Goal: Task Accomplishment & Management: Use online tool/utility

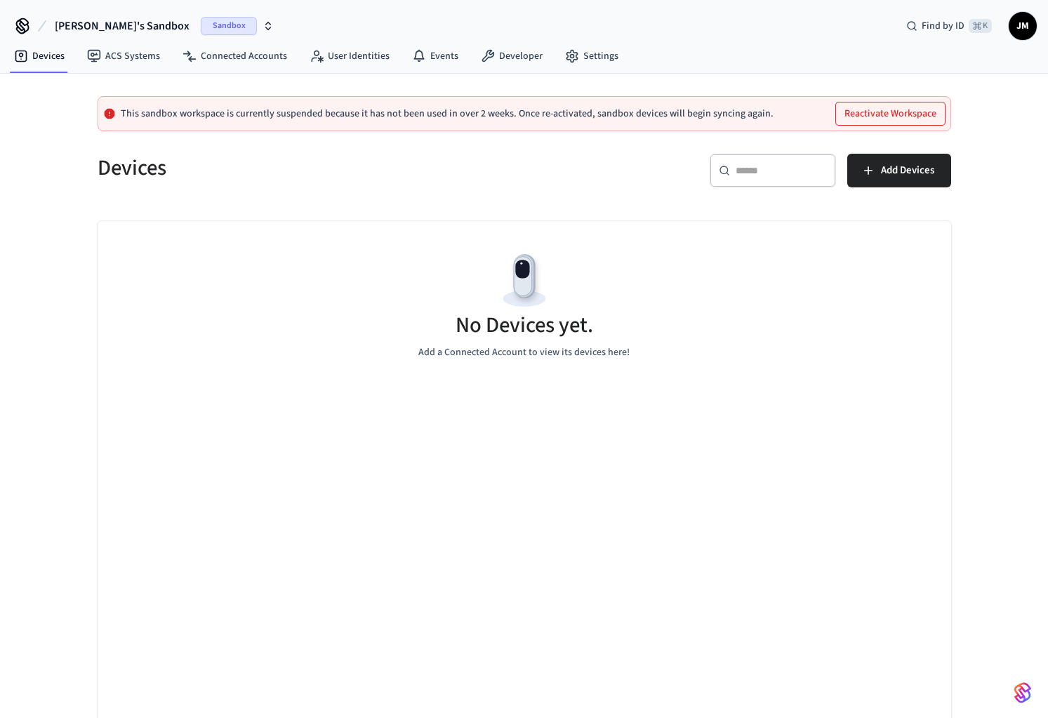
click at [201, 25] on span "Sandbox" at bounding box center [229, 26] width 56 height 18
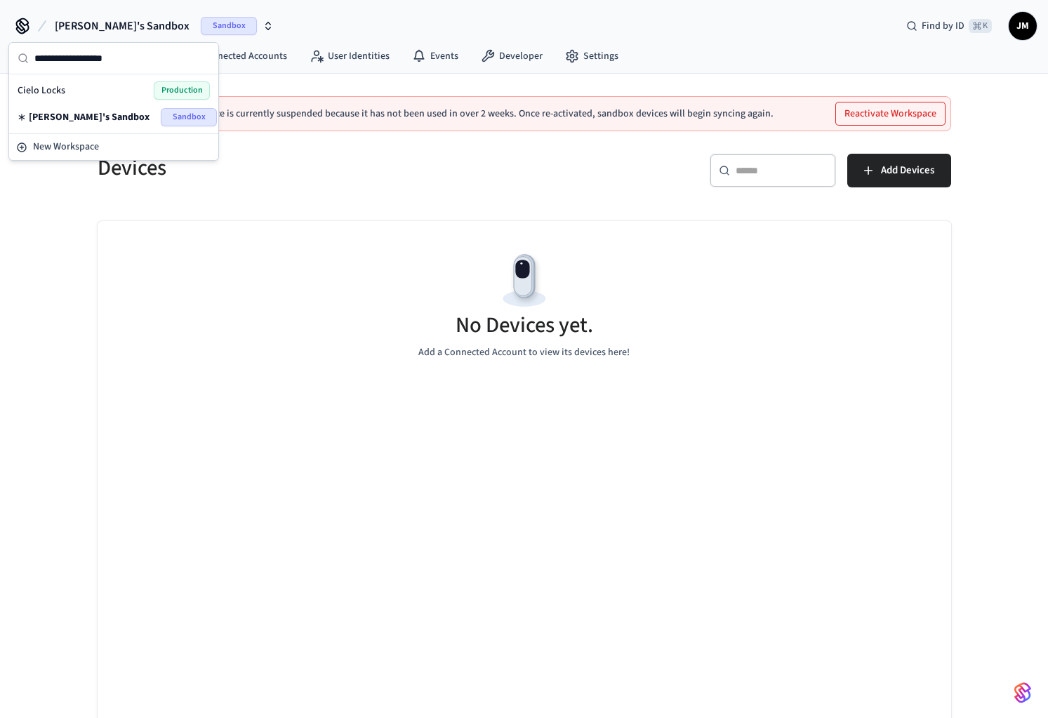
click at [127, 87] on div "Cielo Locks Production" at bounding box center [114, 90] width 192 height 18
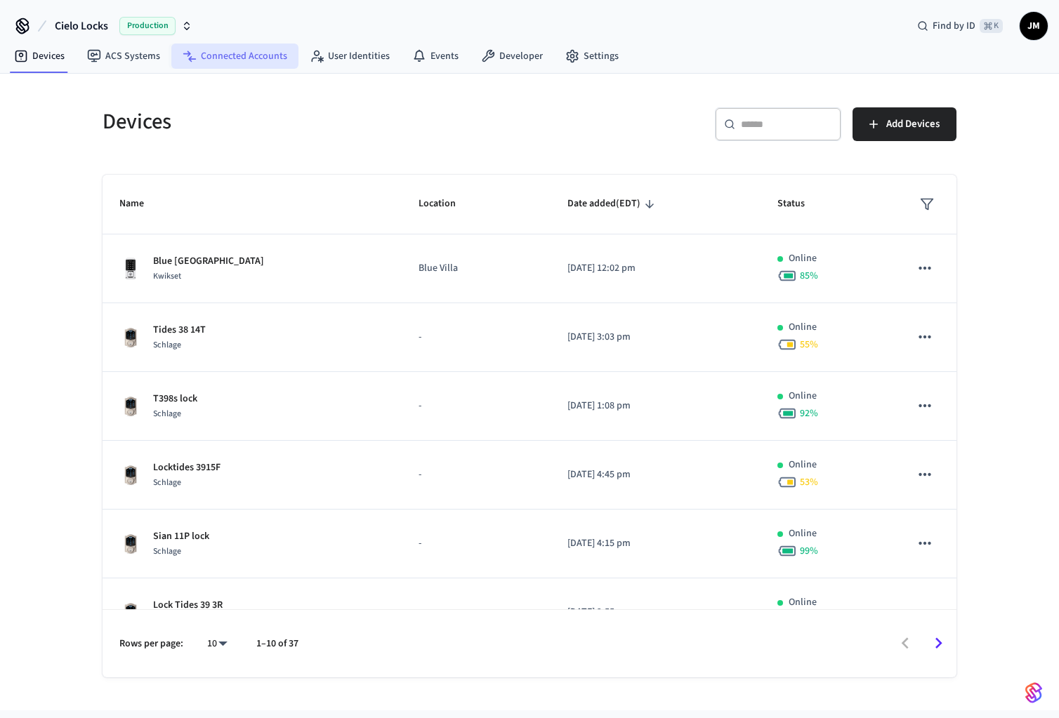
click at [227, 55] on link "Connected Accounts" at bounding box center [234, 56] width 127 height 25
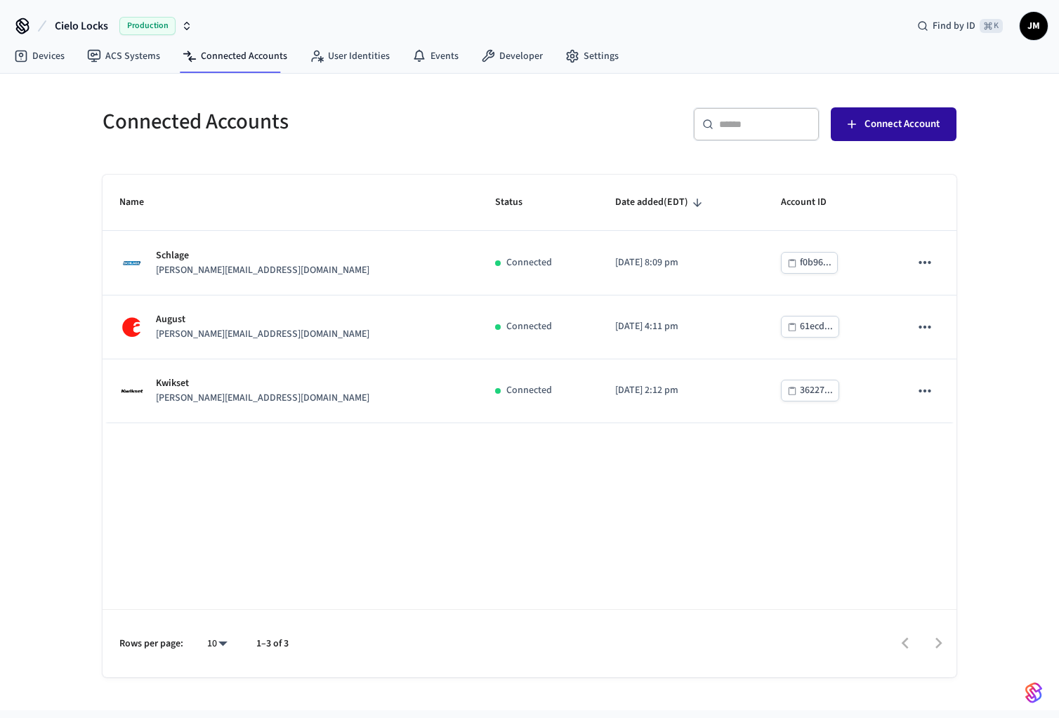
click at [878, 125] on span "Connect Account" at bounding box center [901, 124] width 75 height 18
click at [585, 57] on link "Settings" at bounding box center [592, 56] width 76 height 25
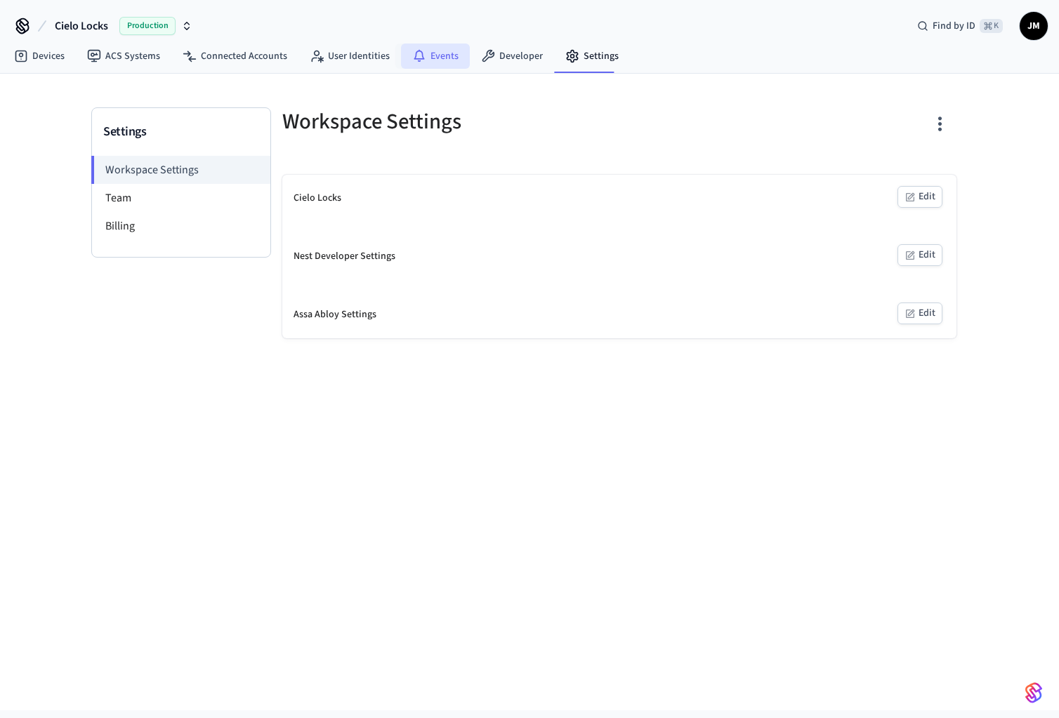
click at [449, 52] on link "Events" at bounding box center [435, 56] width 69 height 25
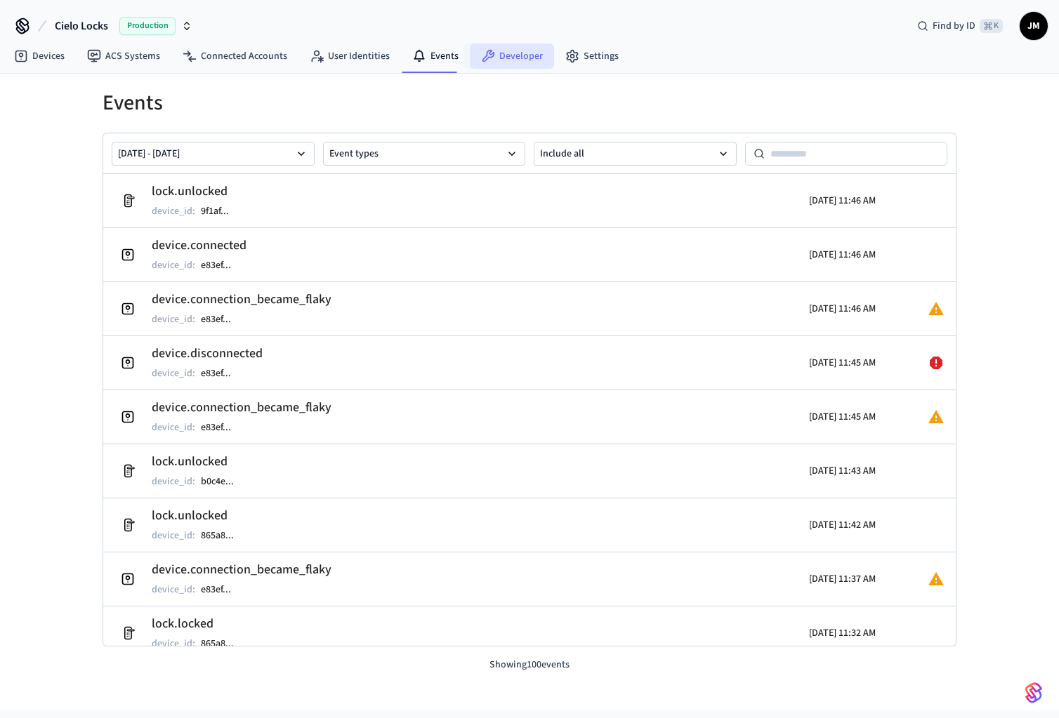
click at [499, 55] on link "Developer" at bounding box center [512, 56] width 84 height 25
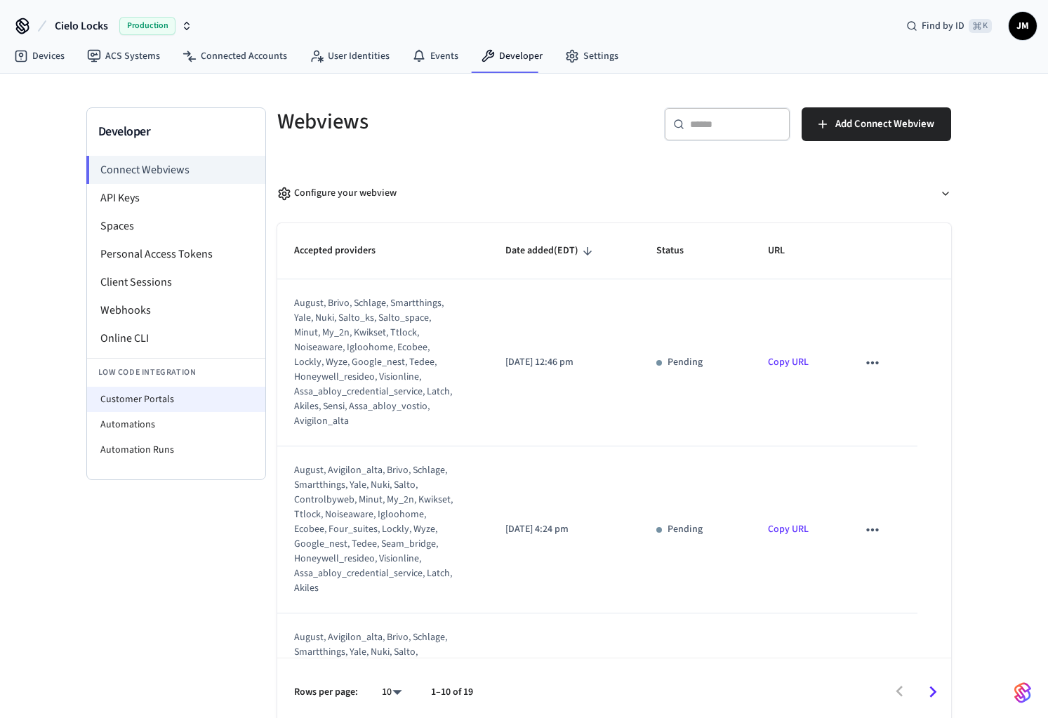
click at [145, 402] on li "Customer Portals" at bounding box center [176, 399] width 178 height 25
select select "**********"
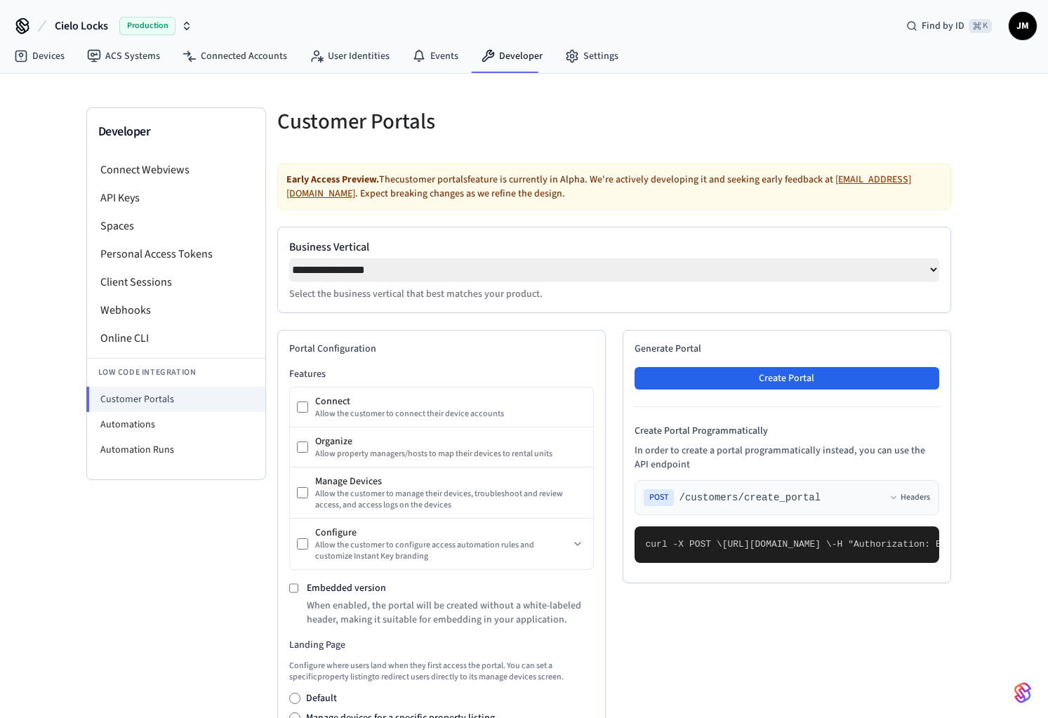
click at [404, 301] on p "Select the business vertical that best matches your product." at bounding box center [614, 294] width 650 height 14
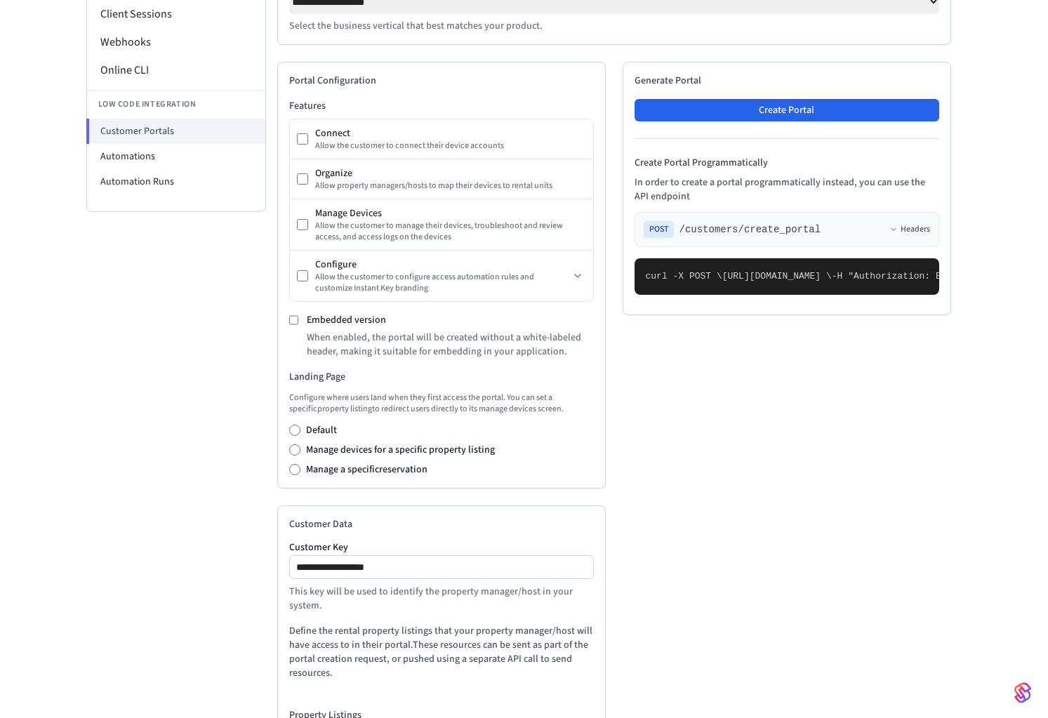
scroll to position [428, 0]
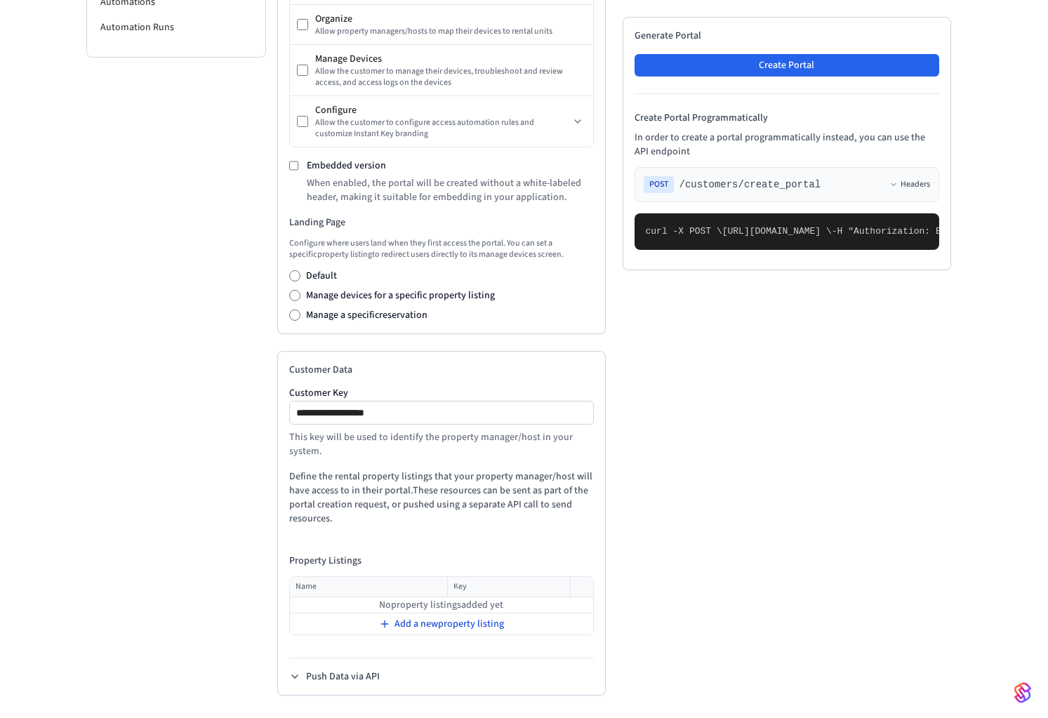
click at [477, 628] on span "Add a new property listing" at bounding box center [450, 624] width 110 height 14
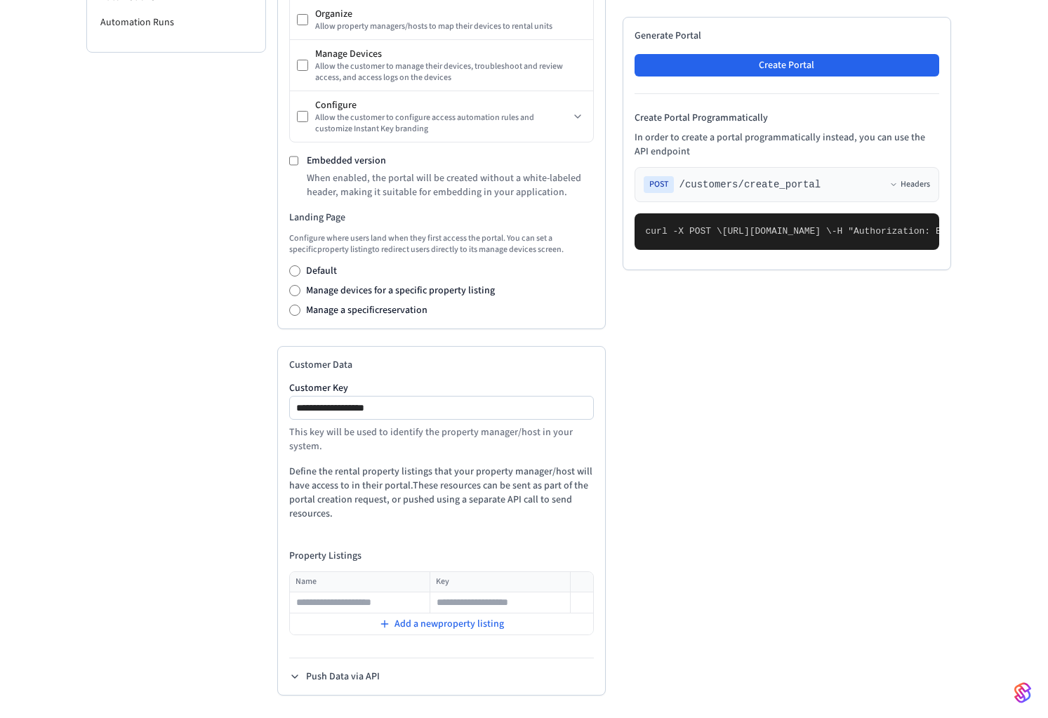
scroll to position [0, 0]
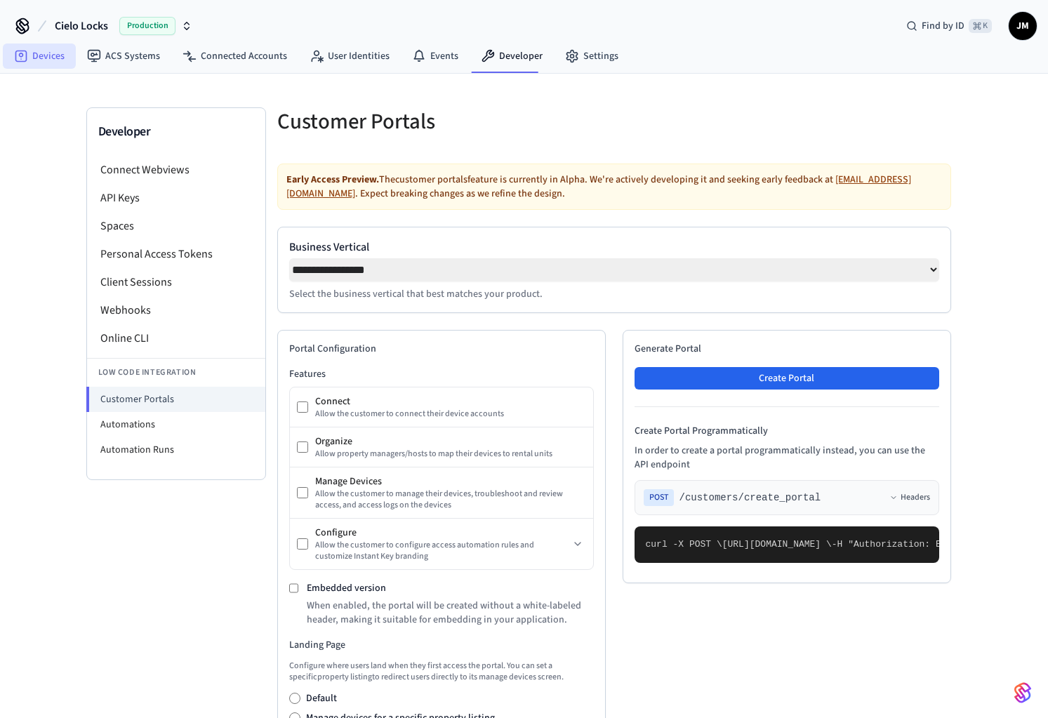
click at [37, 60] on link "Devices" at bounding box center [39, 56] width 73 height 25
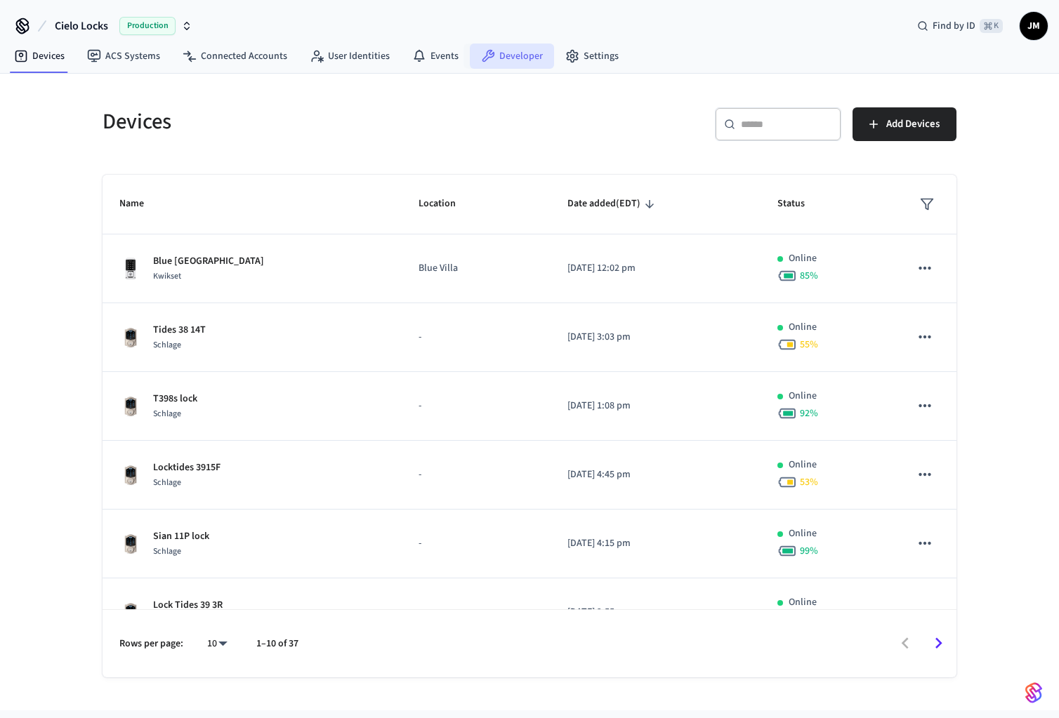
click at [519, 58] on link "Developer" at bounding box center [512, 56] width 84 height 25
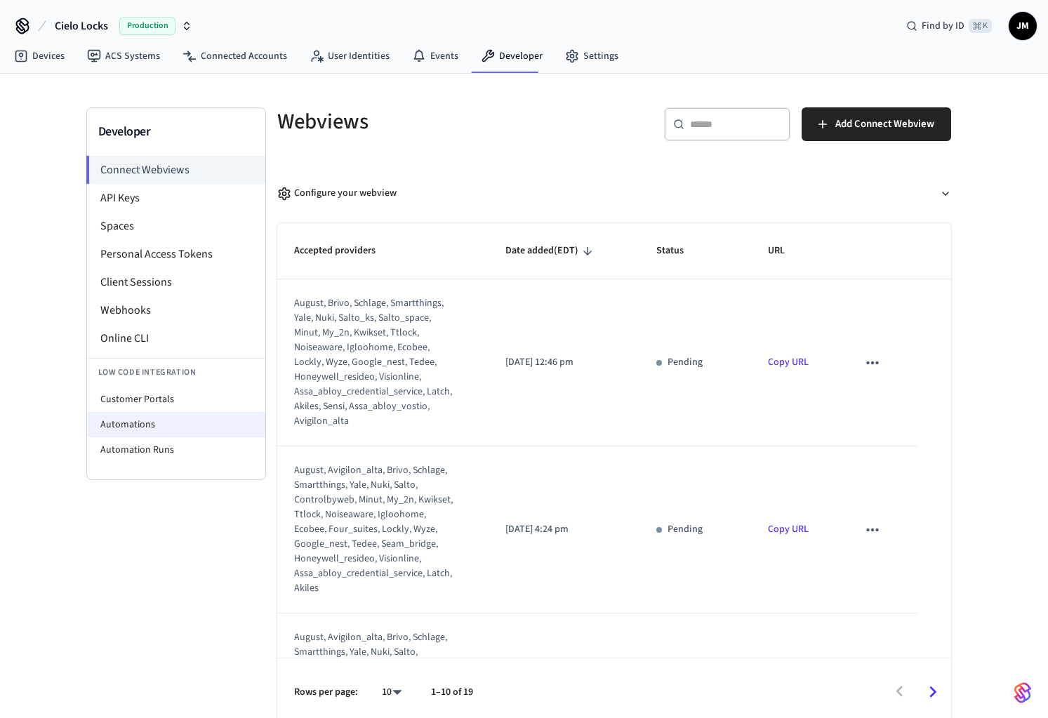
click at [137, 426] on li "Automations" at bounding box center [176, 424] width 178 height 25
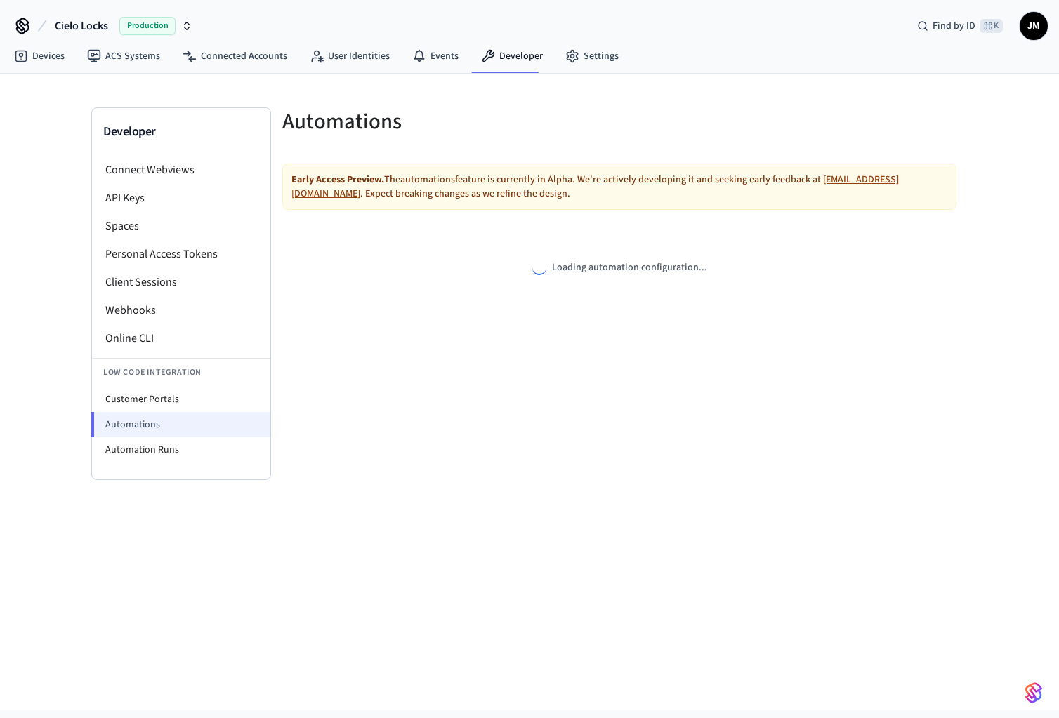
select select "**********"
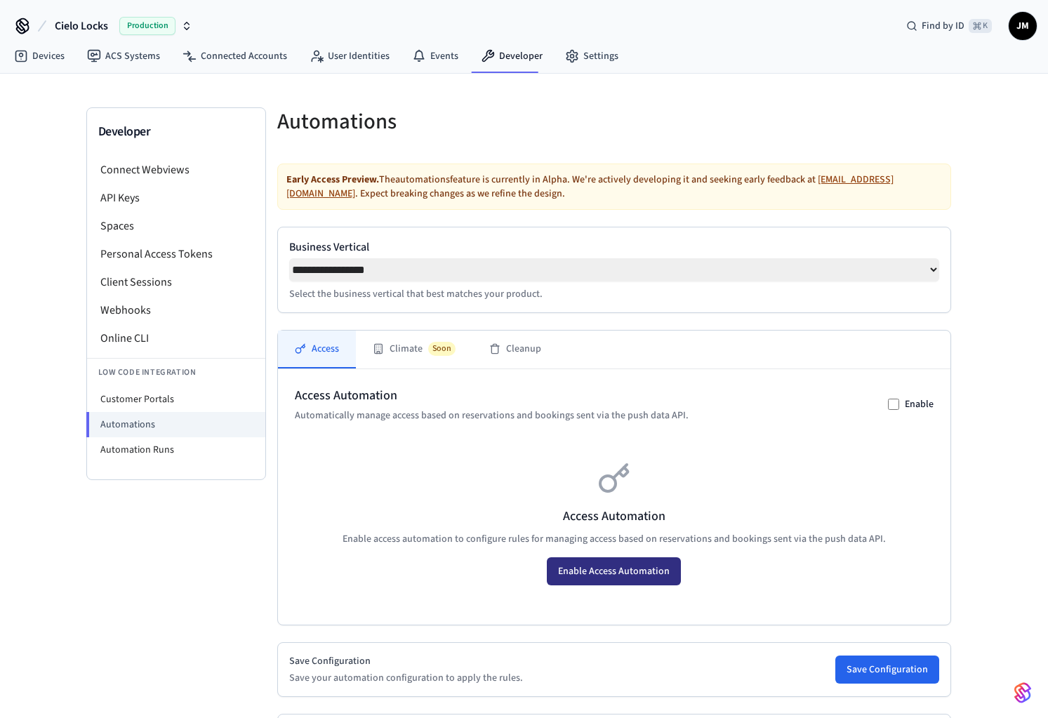
click at [640, 581] on button "Enable Access Automation" at bounding box center [614, 571] width 134 height 28
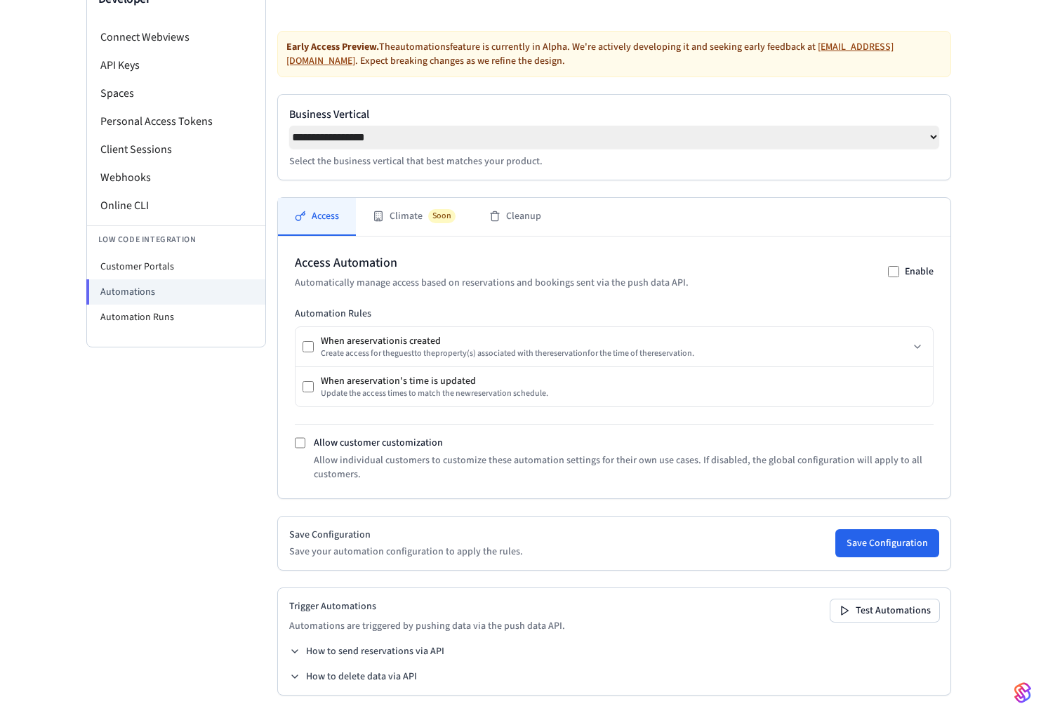
scroll to position [138, 0]
click at [889, 540] on button "Save Configuration" at bounding box center [887, 543] width 104 height 28
click at [409, 215] on button "Climate Soon" at bounding box center [414, 217] width 117 height 38
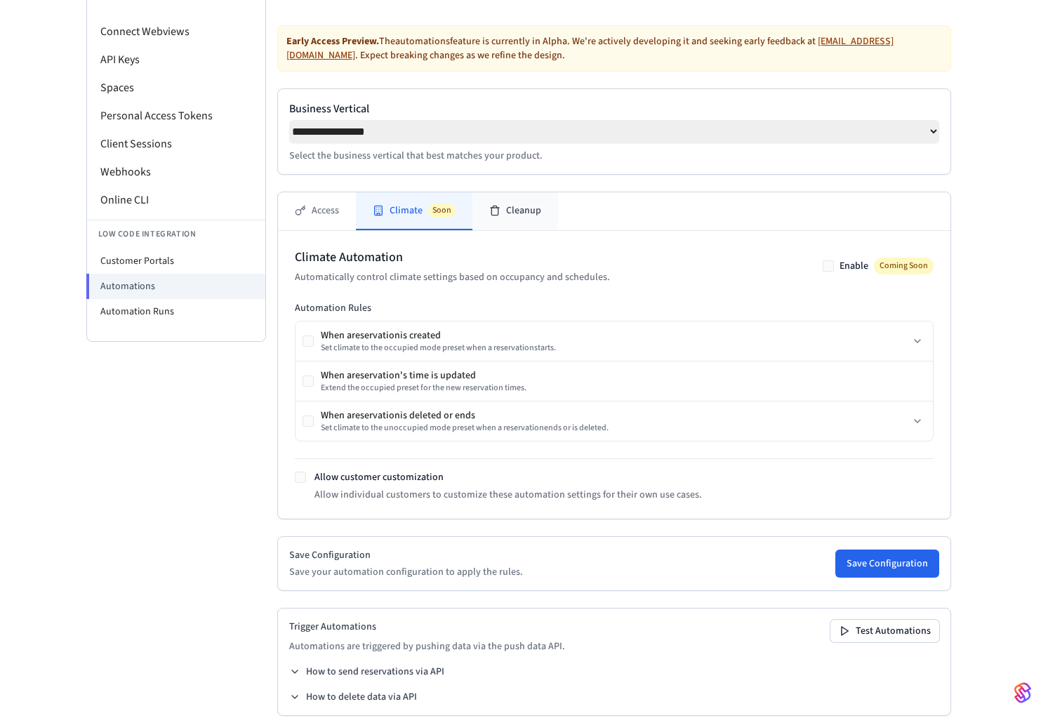
click at [495, 213] on icon at bounding box center [494, 210] width 11 height 11
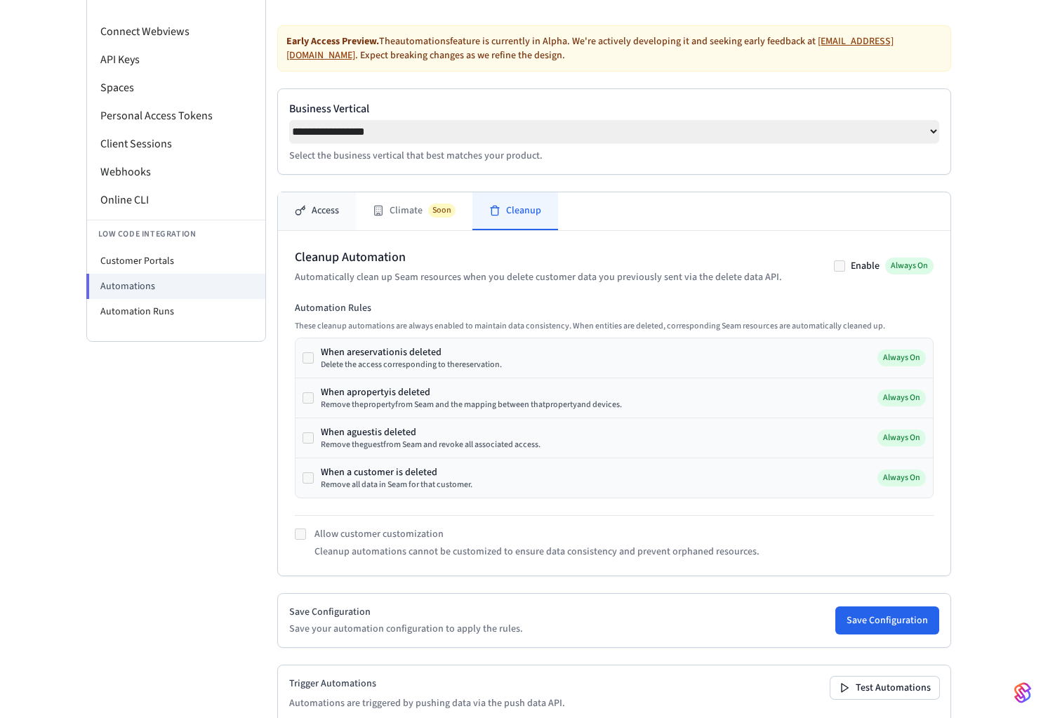
click at [336, 219] on button "Access" at bounding box center [317, 211] width 78 height 38
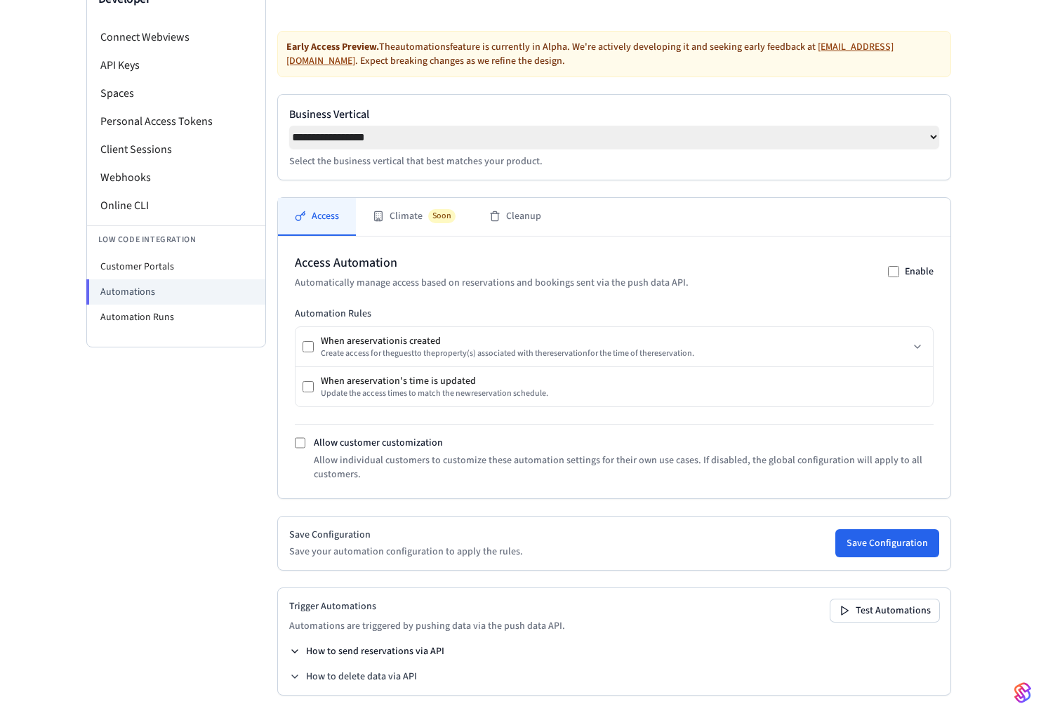
click at [423, 651] on button "How to send reservations via API" at bounding box center [366, 651] width 155 height 14
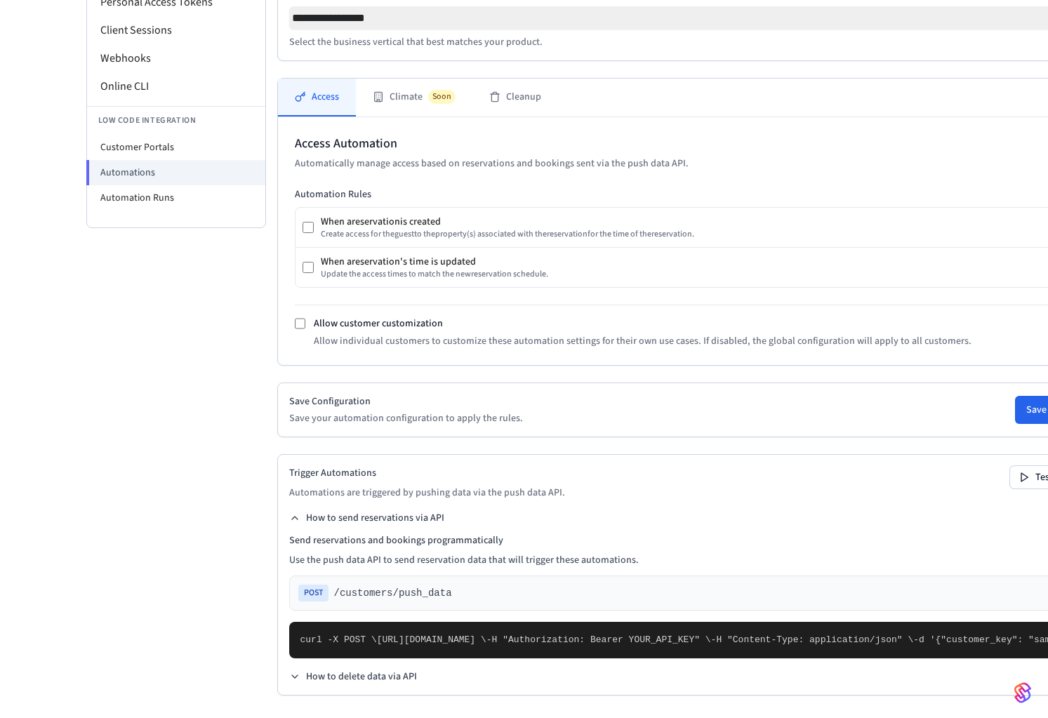
scroll to position [286, 0]
click at [1010, 467] on button "Test Automations" at bounding box center [1064, 477] width 109 height 22
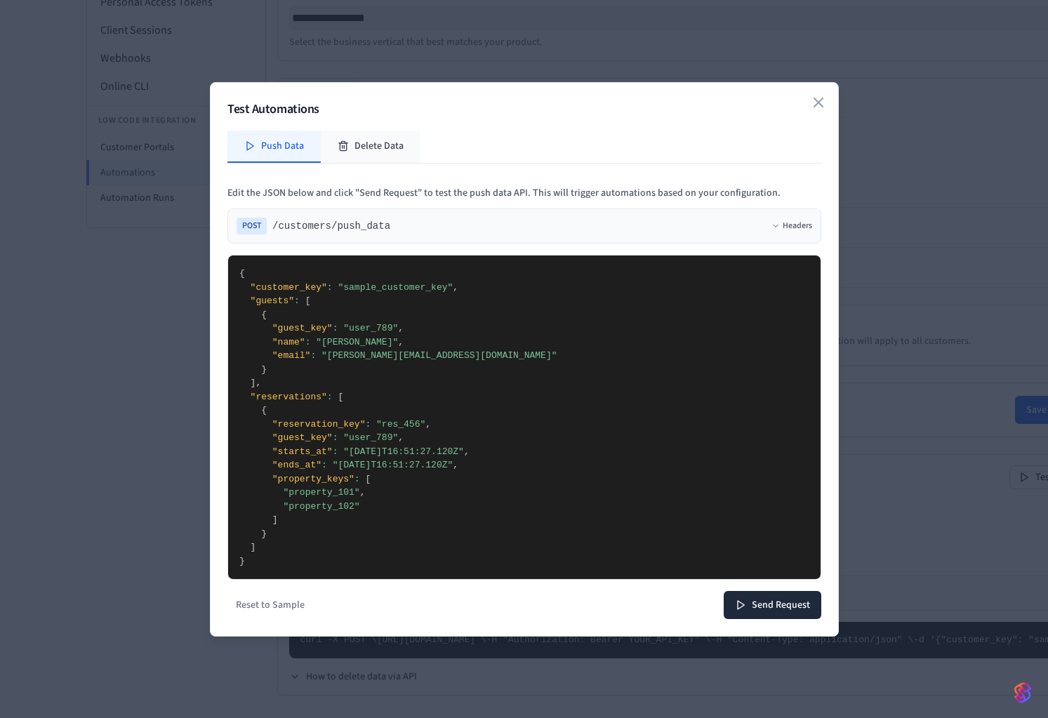
click at [359, 142] on button "Delete Data" at bounding box center [371, 147] width 100 height 32
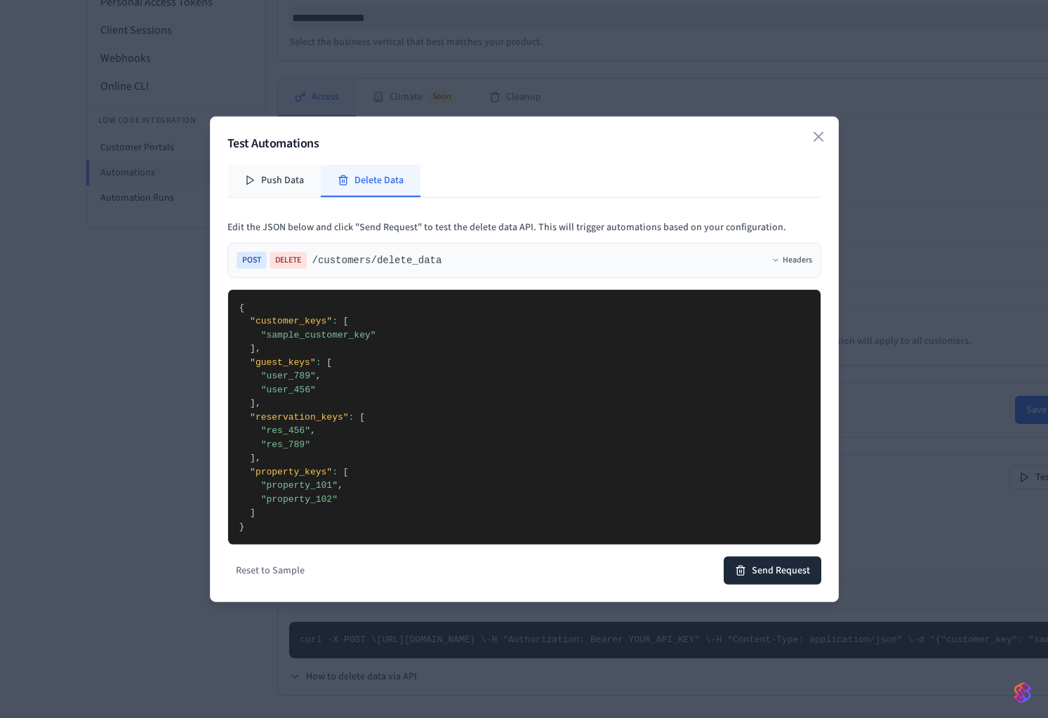
click at [294, 180] on button "Push Data" at bounding box center [273, 180] width 93 height 32
type textarea "**********"
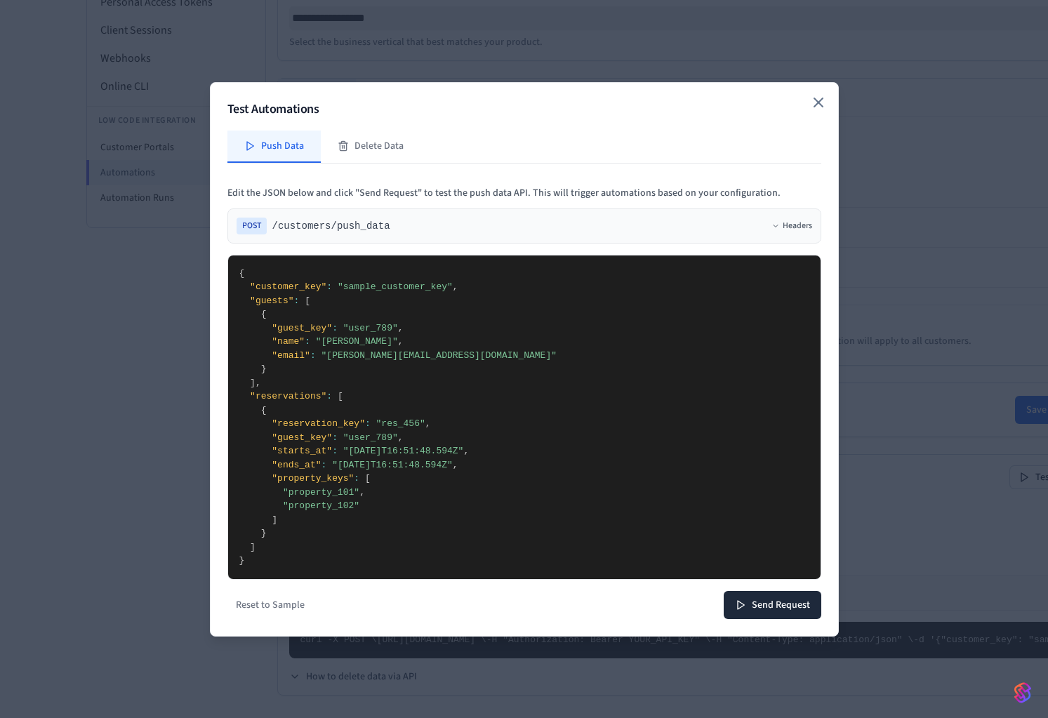
click at [815, 103] on icon "button" at bounding box center [818, 102] width 17 height 17
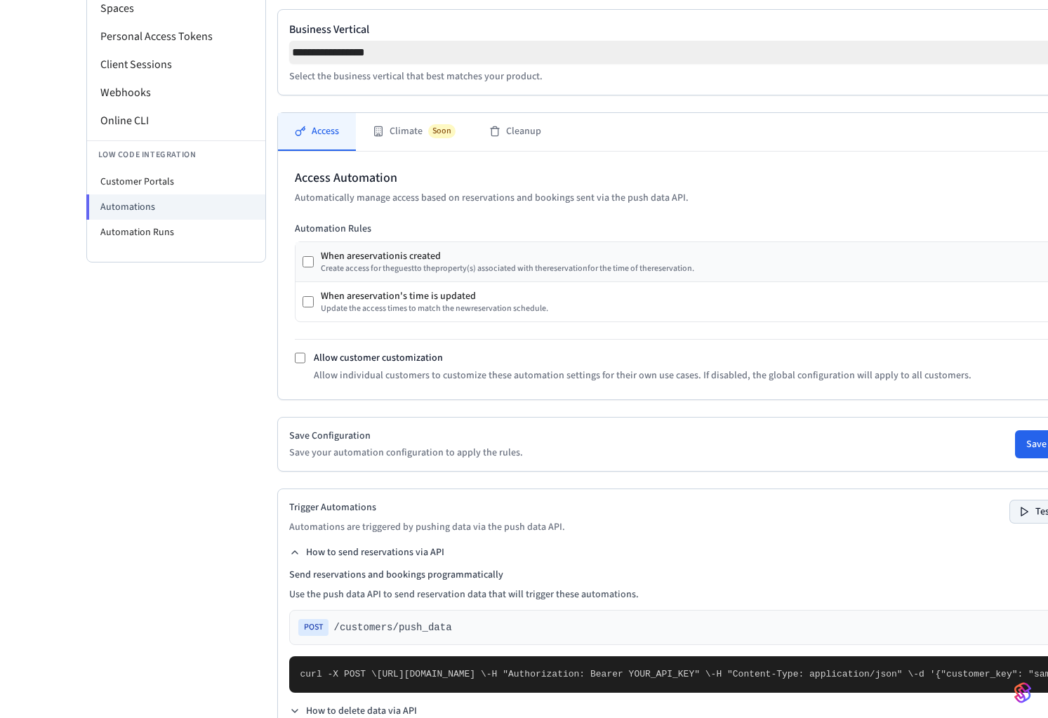
scroll to position [0, 0]
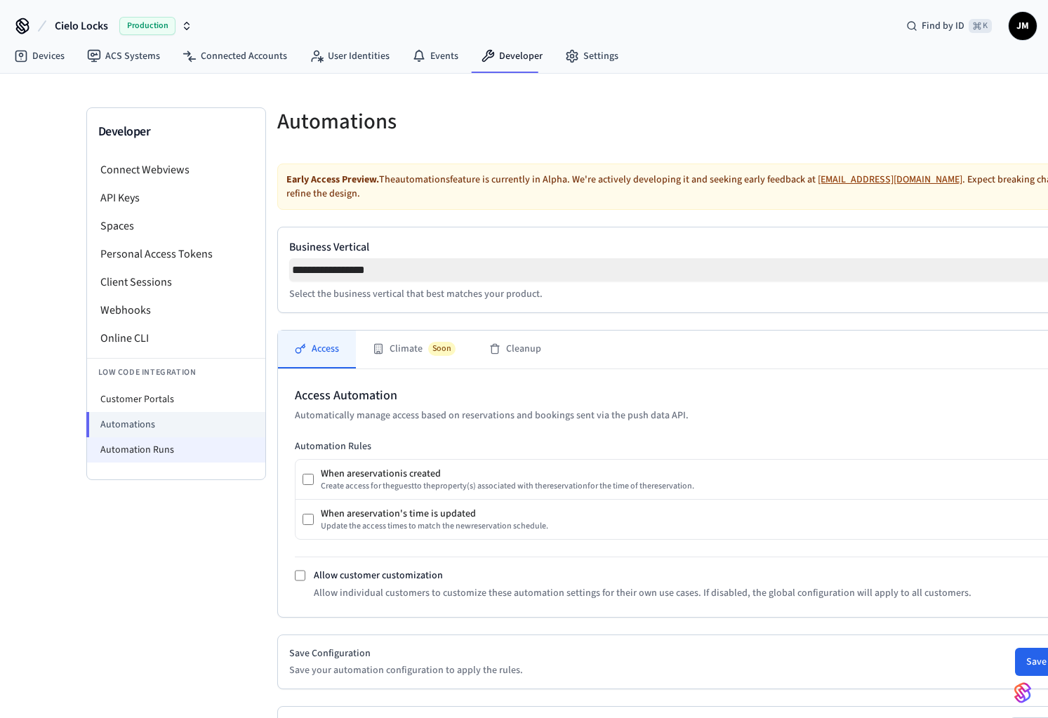
click at [145, 447] on li "Automation Runs" at bounding box center [176, 449] width 178 height 25
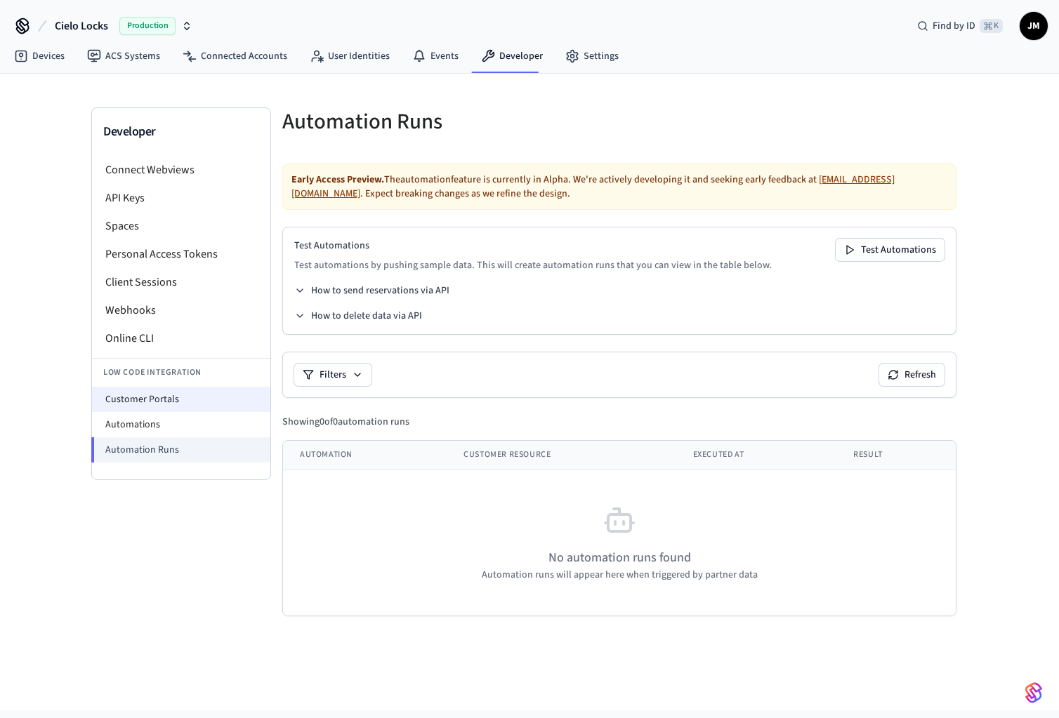
click at [160, 406] on li "Customer Portals" at bounding box center [181, 399] width 178 height 25
select select "**********"
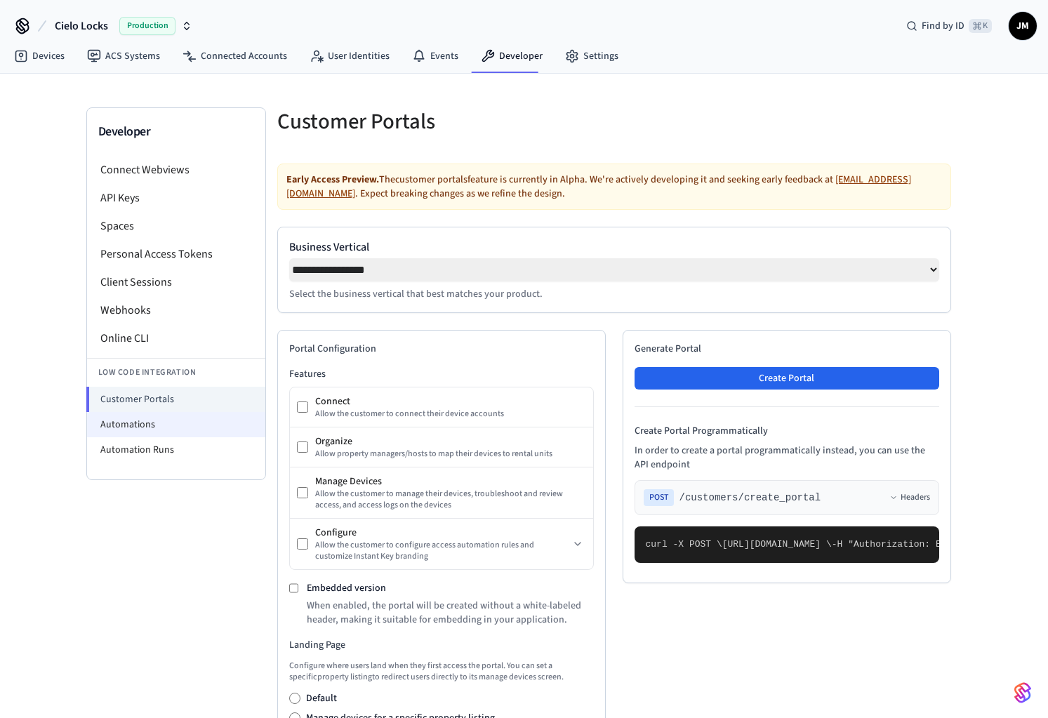
click at [146, 423] on li "Automations" at bounding box center [176, 424] width 178 height 25
select select "**********"
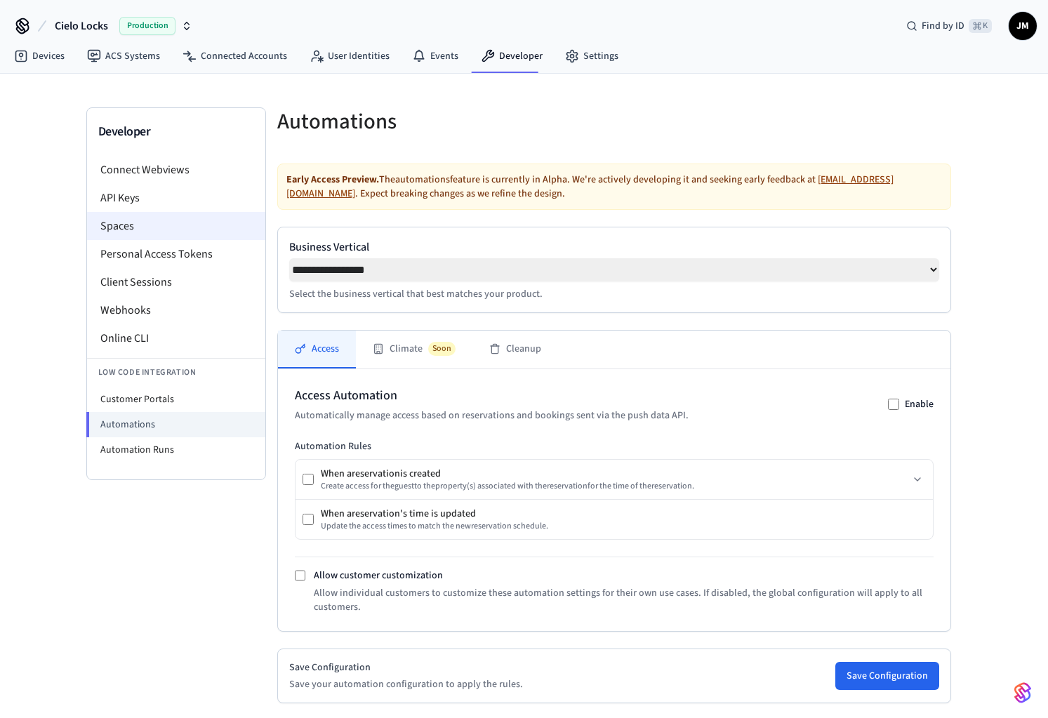
click at [131, 229] on li "Spaces" at bounding box center [176, 226] width 178 height 28
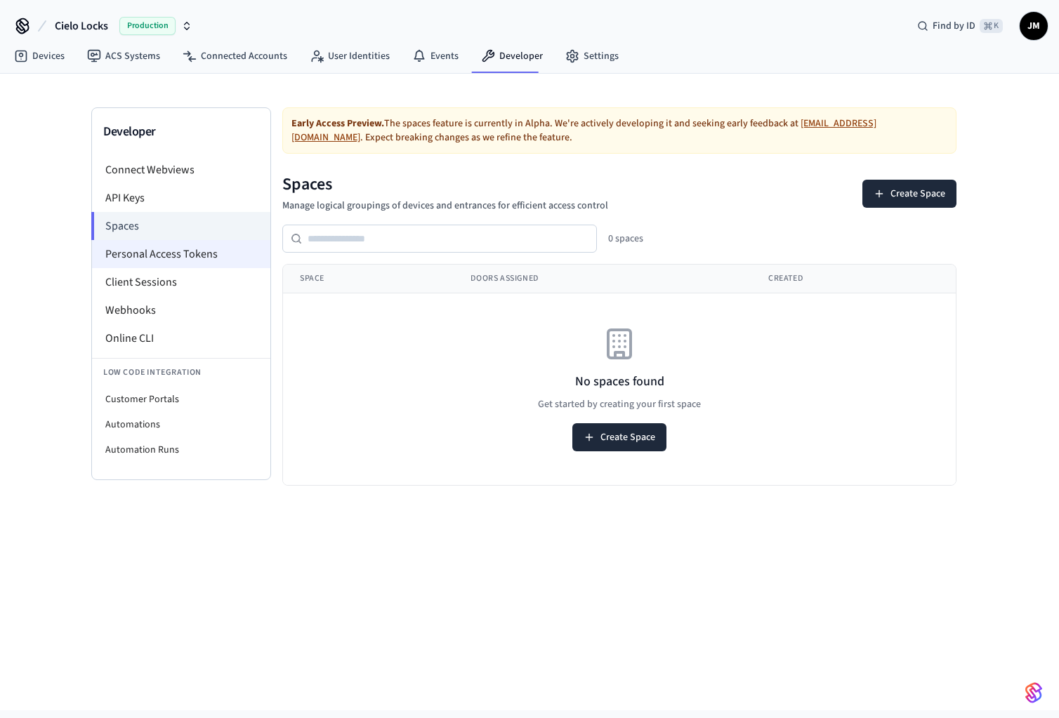
click at [155, 263] on li "Personal Access Tokens" at bounding box center [181, 254] width 178 height 28
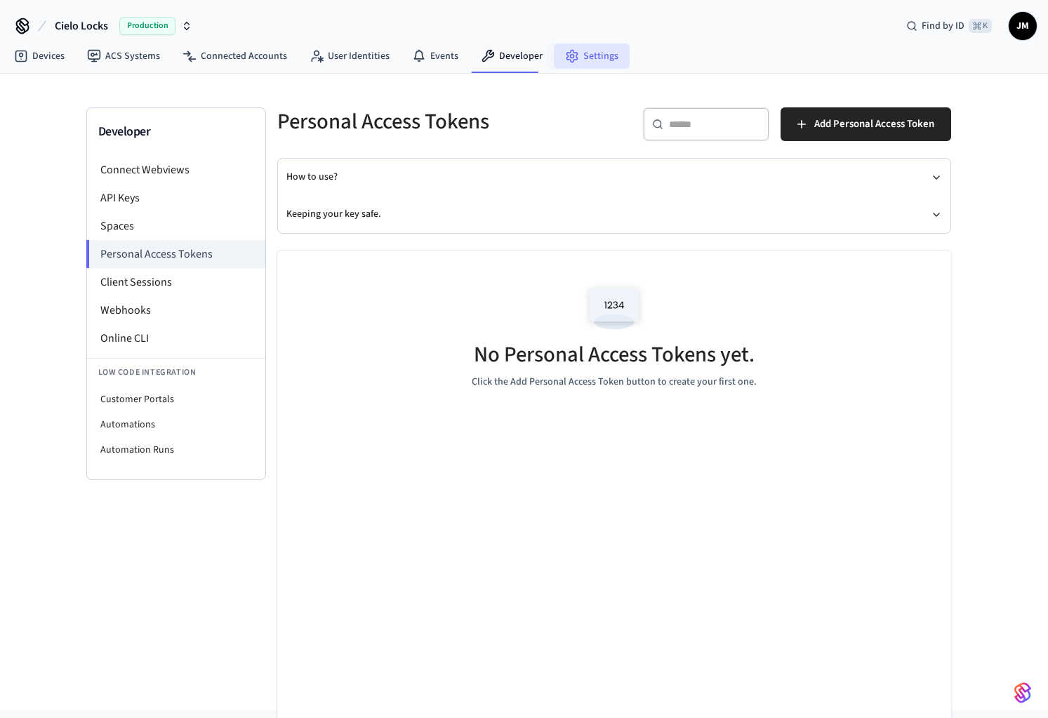
click at [589, 62] on link "Settings" at bounding box center [592, 56] width 76 height 25
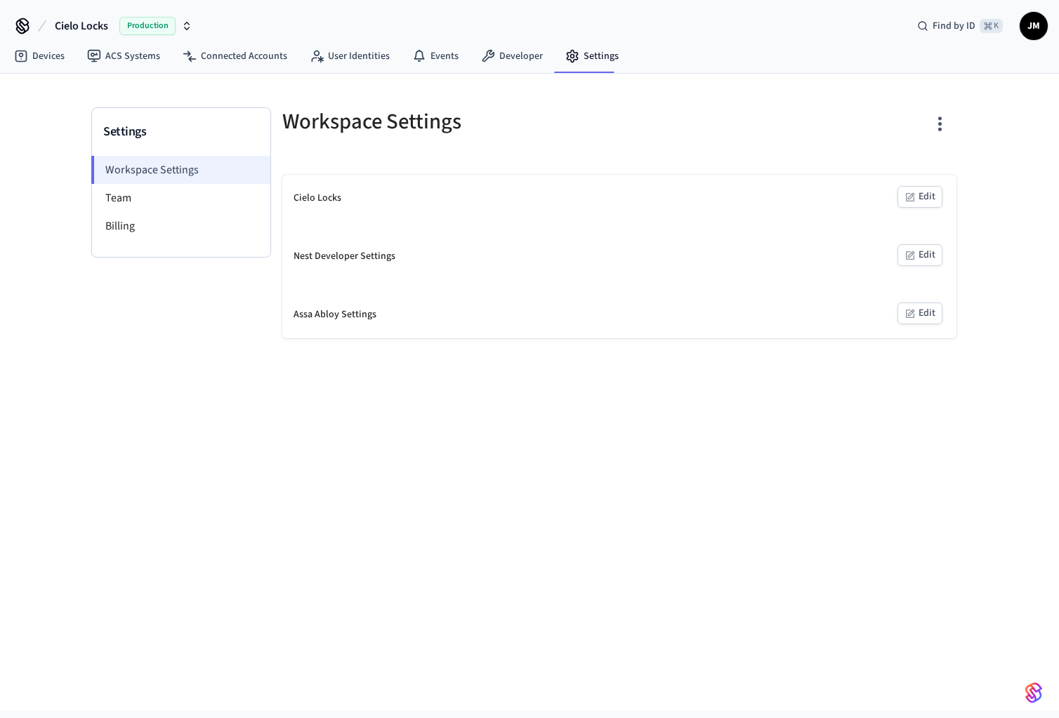
click at [175, 176] on li "Workspace Settings" at bounding box center [180, 170] width 179 height 28
click at [928, 199] on button "Edit" at bounding box center [919, 197] width 45 height 22
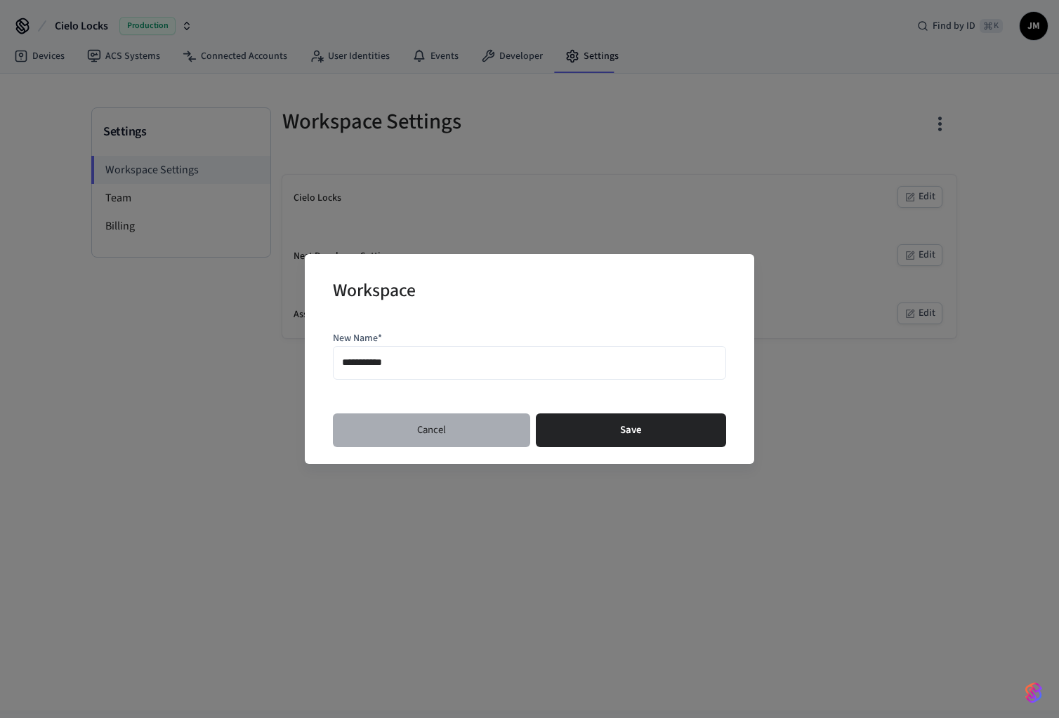
drag, startPoint x: 472, startPoint y: 443, endPoint x: 466, endPoint y: 439, distance: 7.6
click at [472, 443] on button "Cancel" at bounding box center [431, 430] width 197 height 34
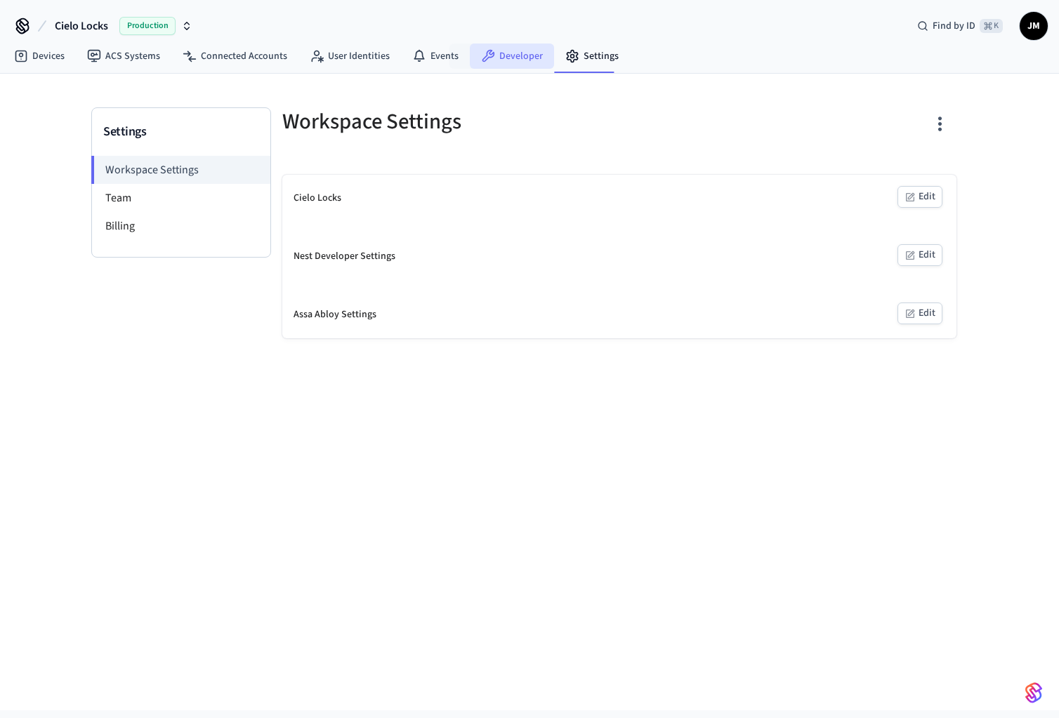
click at [487, 63] on link "Developer" at bounding box center [512, 56] width 84 height 25
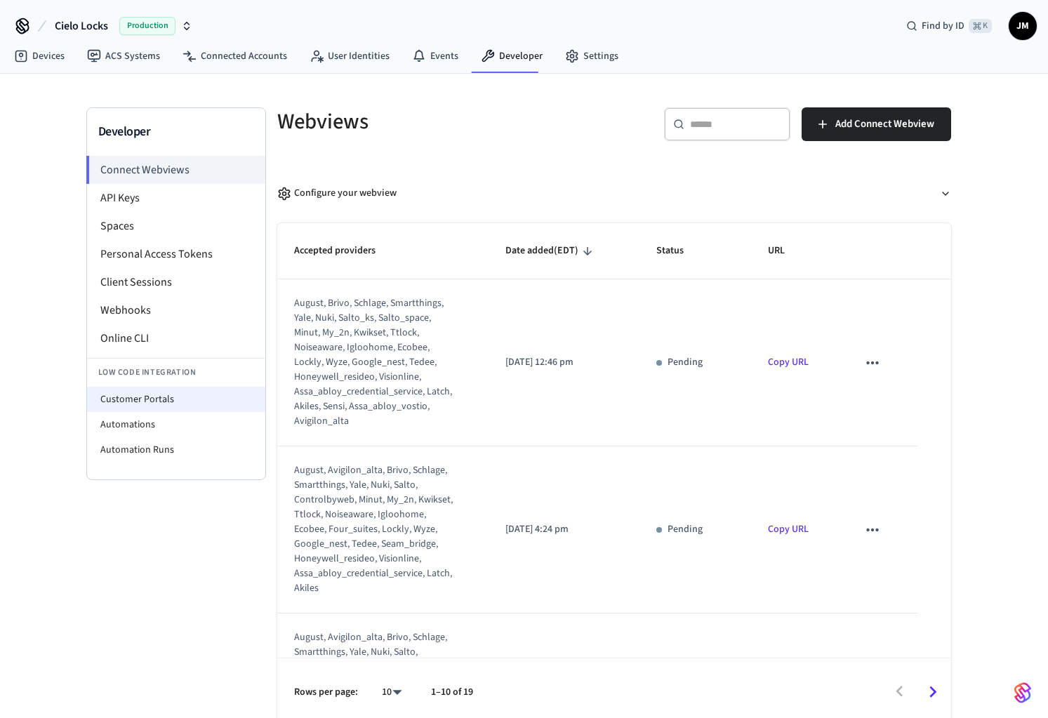
click at [173, 407] on li "Customer Portals" at bounding box center [176, 399] width 178 height 25
select select "**********"
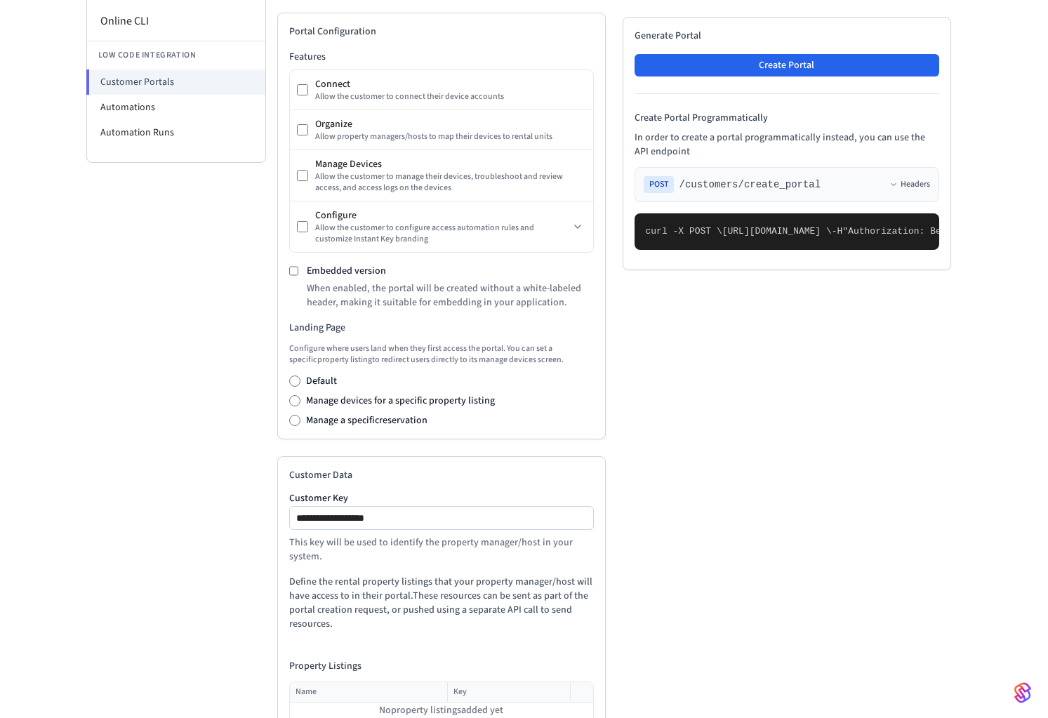
scroll to position [428, 0]
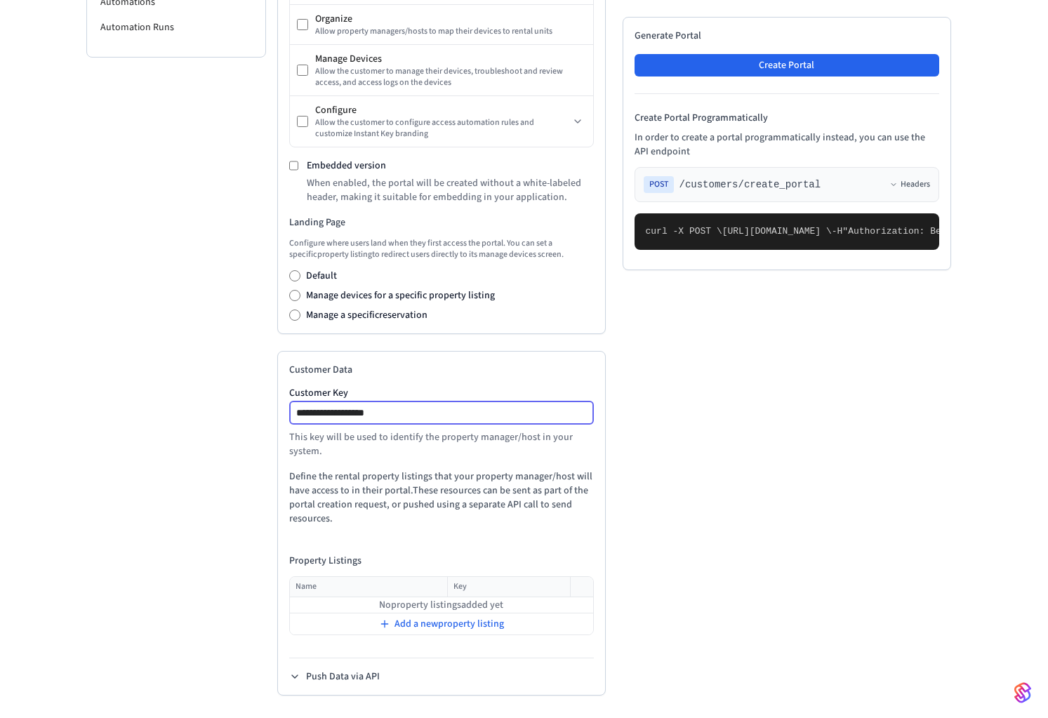
click at [369, 415] on input "**********" at bounding box center [442, 412] width 303 height 17
click at [369, 414] on input "**********" at bounding box center [442, 412] width 303 height 17
click at [479, 624] on span "Add a new property listing" at bounding box center [450, 624] width 110 height 14
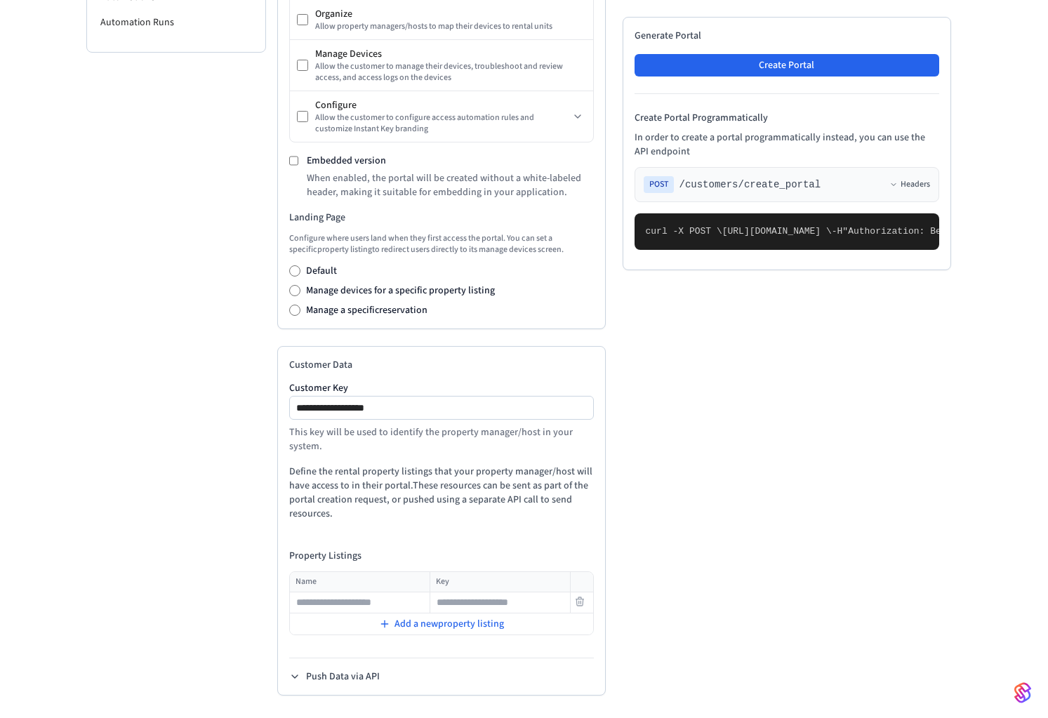
click at [390, 607] on input "text" at bounding box center [360, 603] width 138 height 17
type input "*"
paste input "**********"
type input "**********"
click at [475, 607] on input "text" at bounding box center [500, 603] width 138 height 17
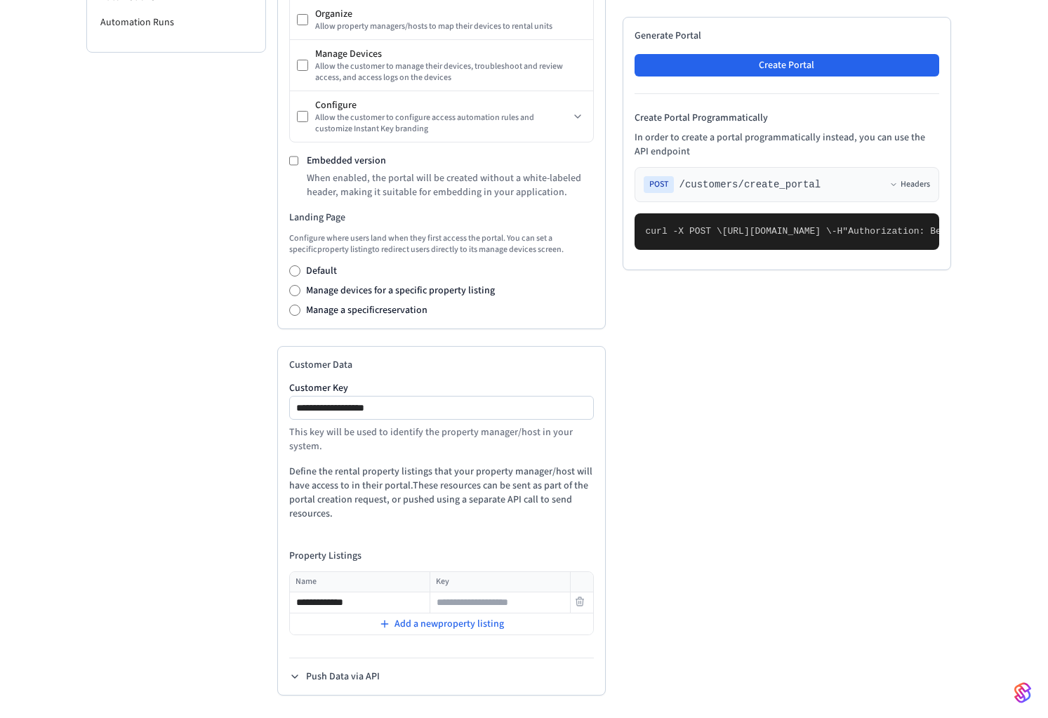
paste input "**********"
type input "**********"
click at [560, 633] on div "Add a new property listing" at bounding box center [442, 624] width 302 height 20
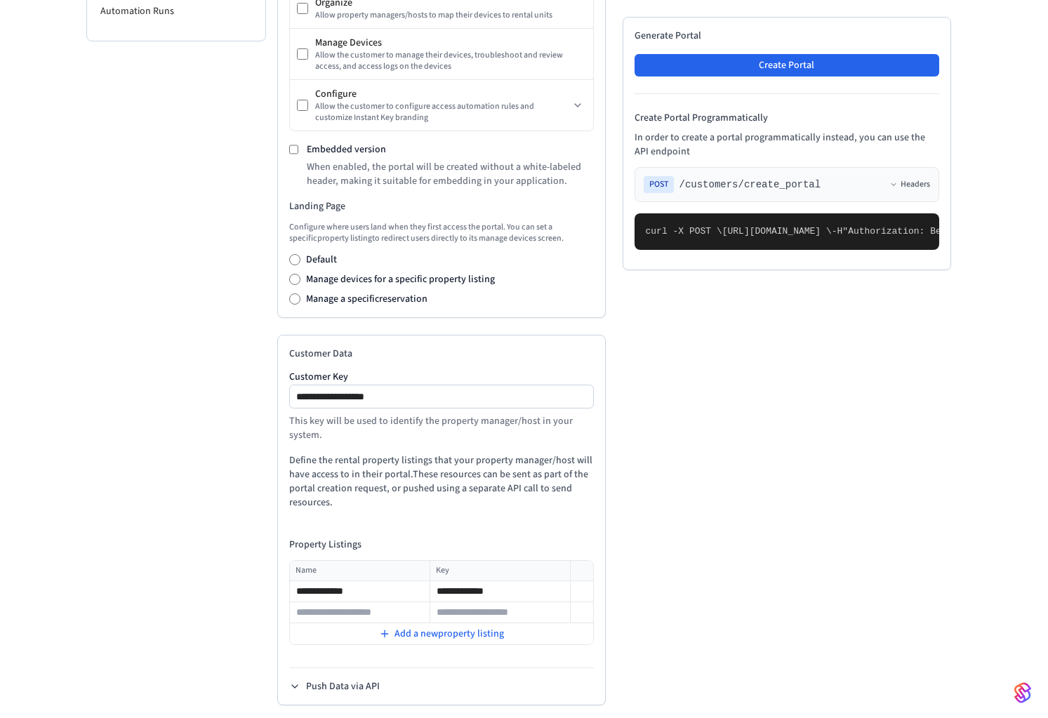
scroll to position [453, 0]
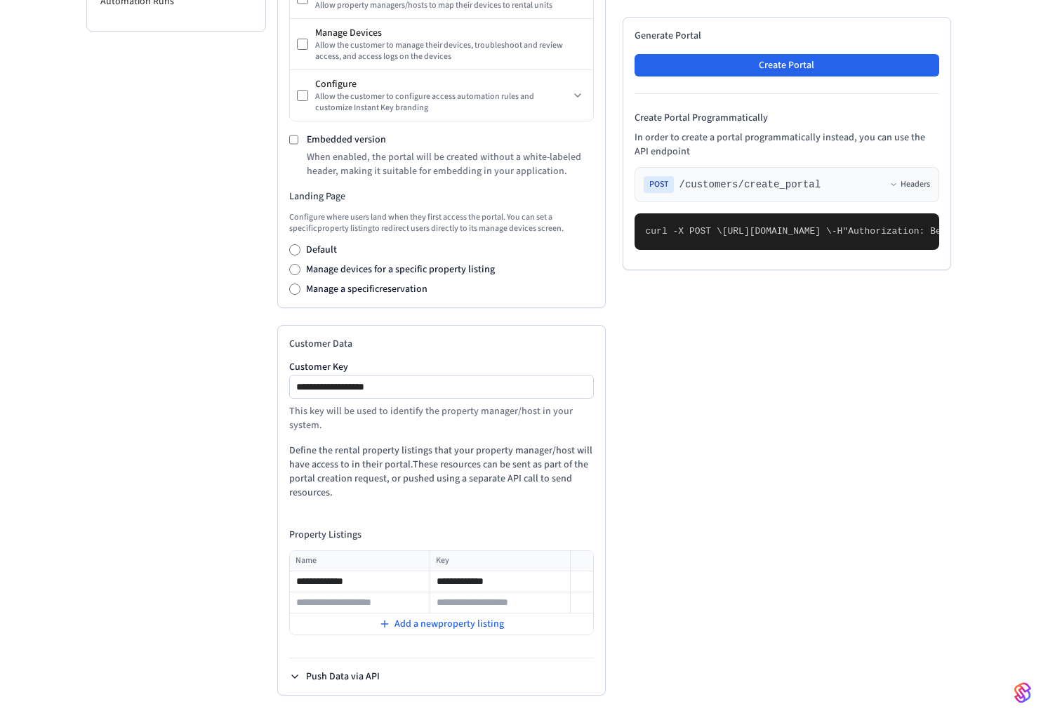
click at [355, 681] on button "Push Data via API" at bounding box center [334, 677] width 91 height 14
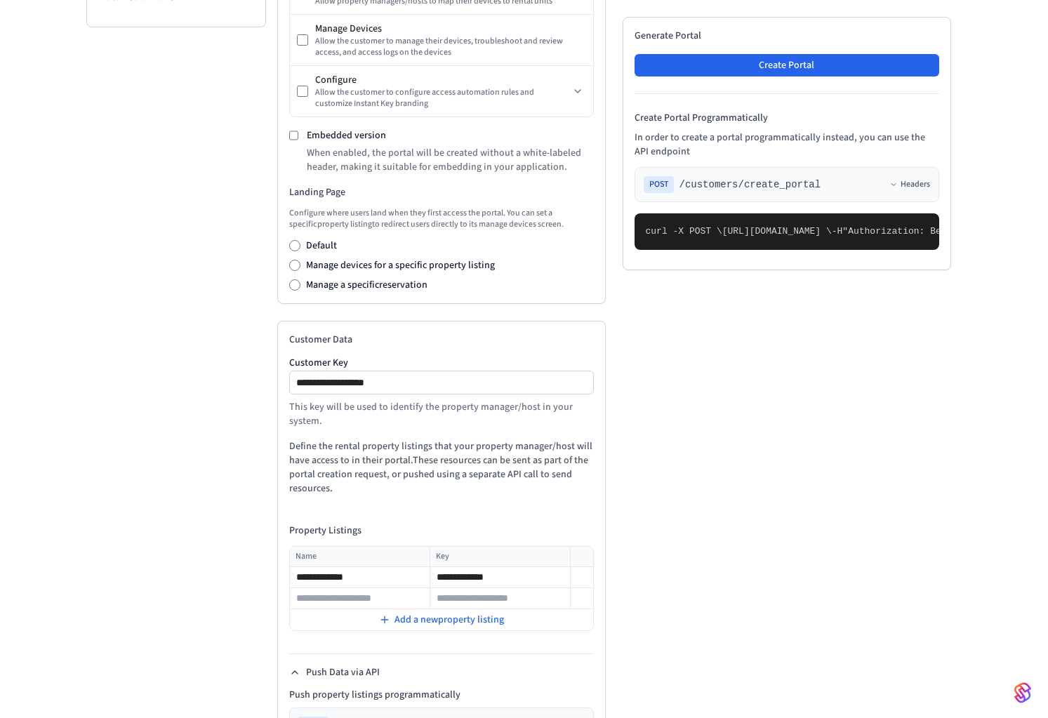
scroll to position [790, 0]
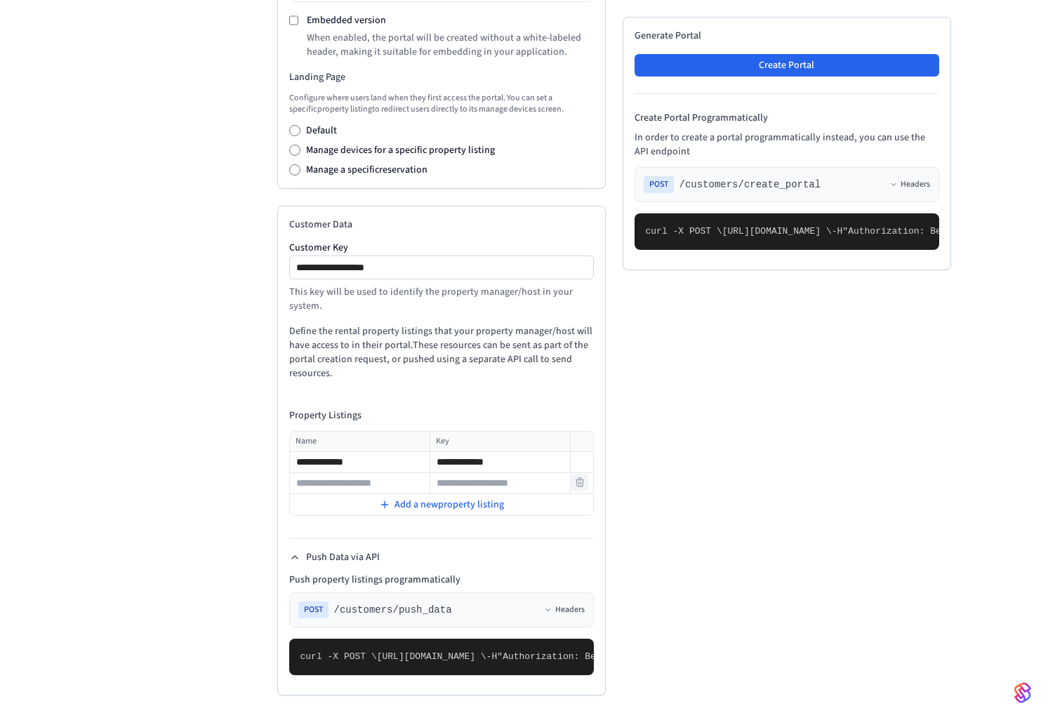
click at [575, 477] on icon at bounding box center [579, 482] width 11 height 11
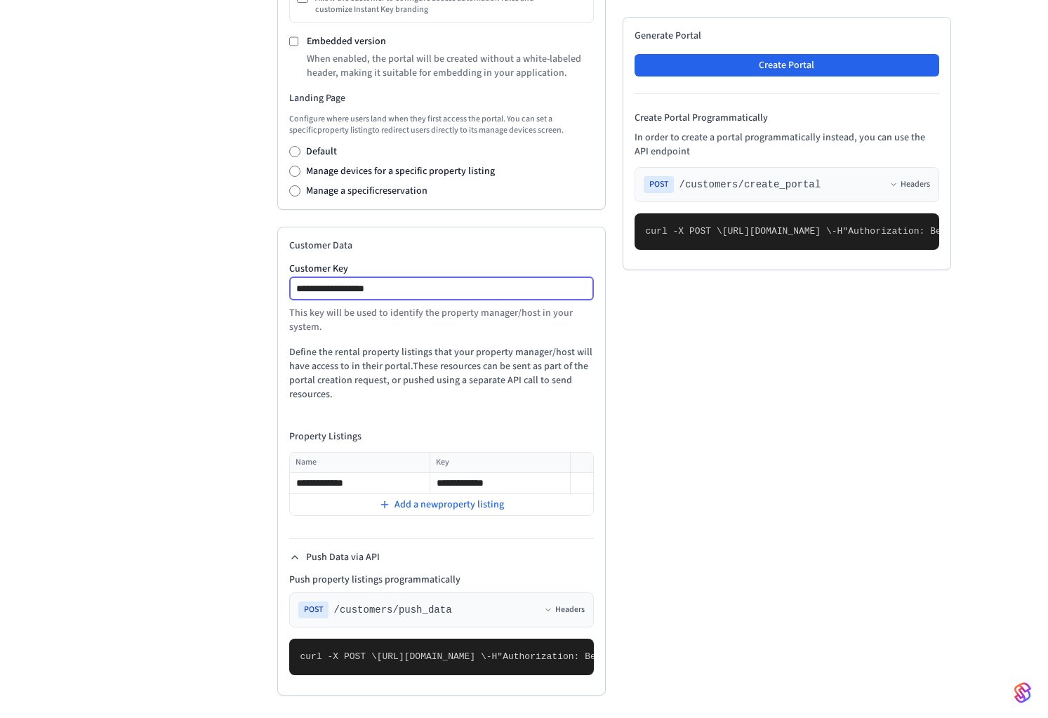
drag, startPoint x: 416, startPoint y: 127, endPoint x: 267, endPoint y: 113, distance: 149.5
click at [270, 114] on div "**********" at bounding box center [614, 140] width 696 height 1158
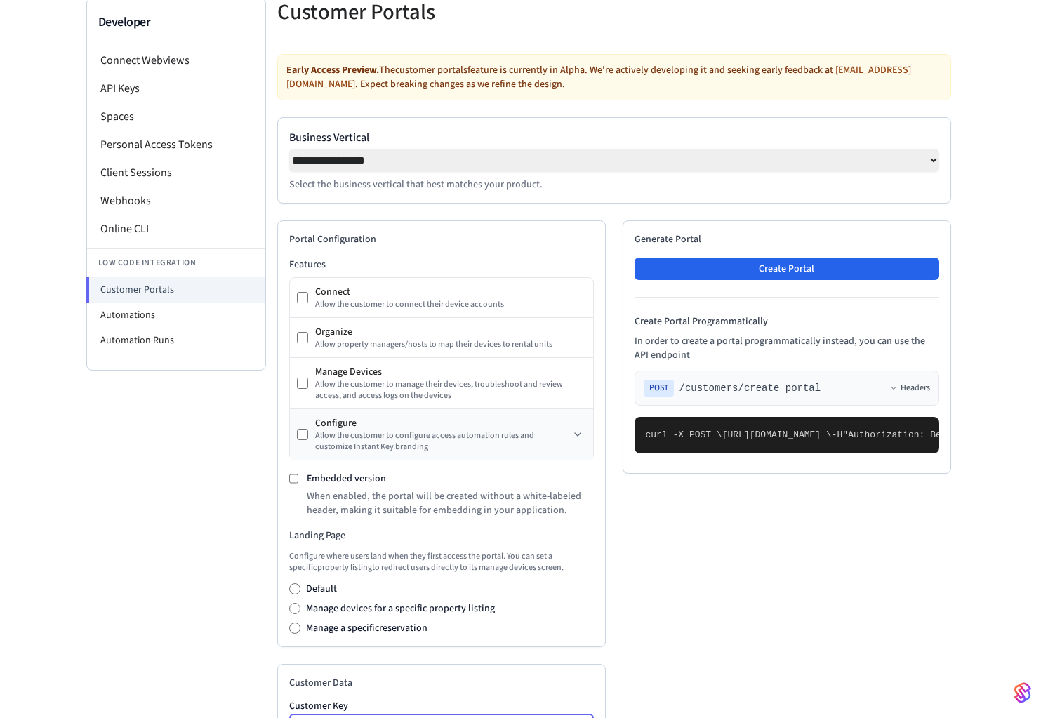
scroll to position [211, 0]
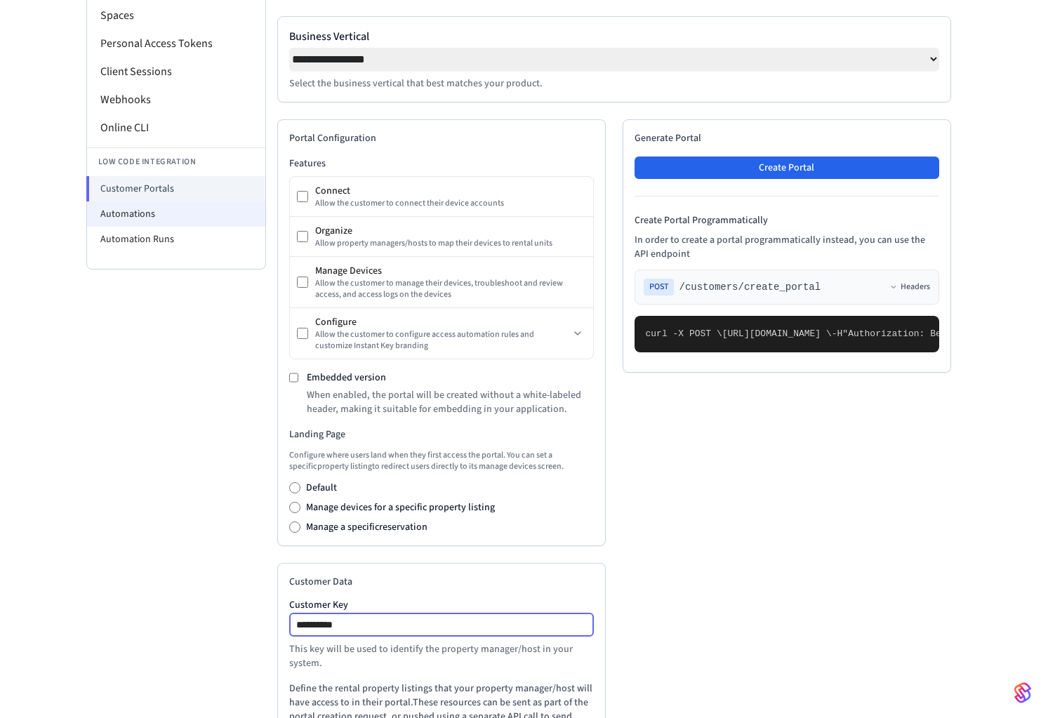
type input "**********"
click at [139, 209] on li "Automations" at bounding box center [176, 213] width 178 height 25
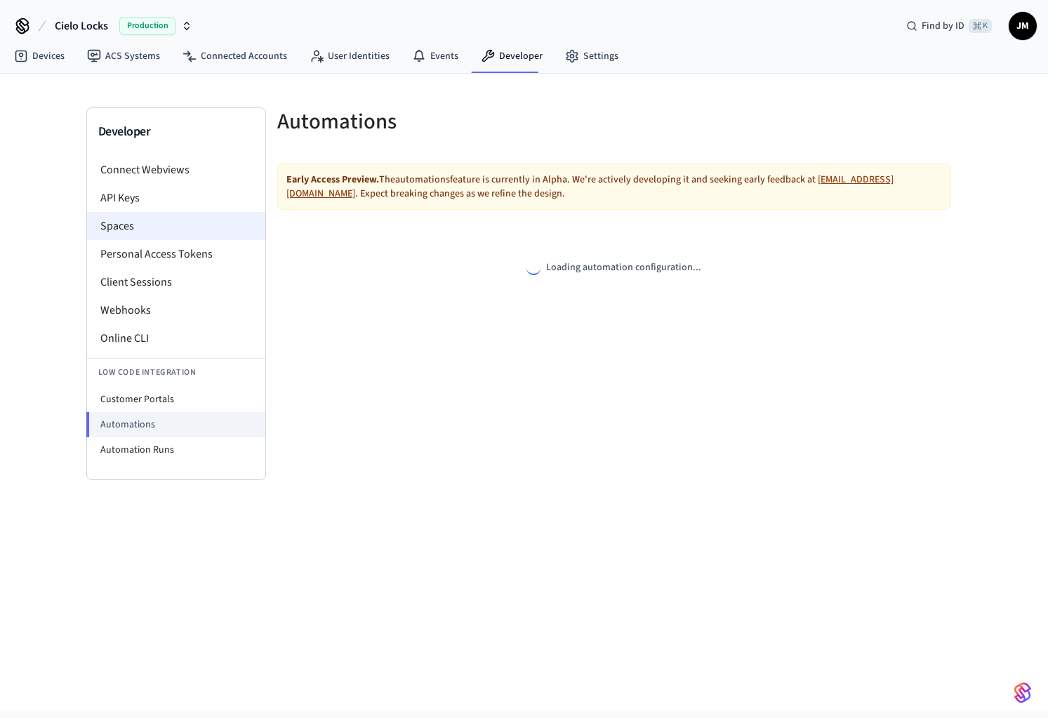
select select "**********"
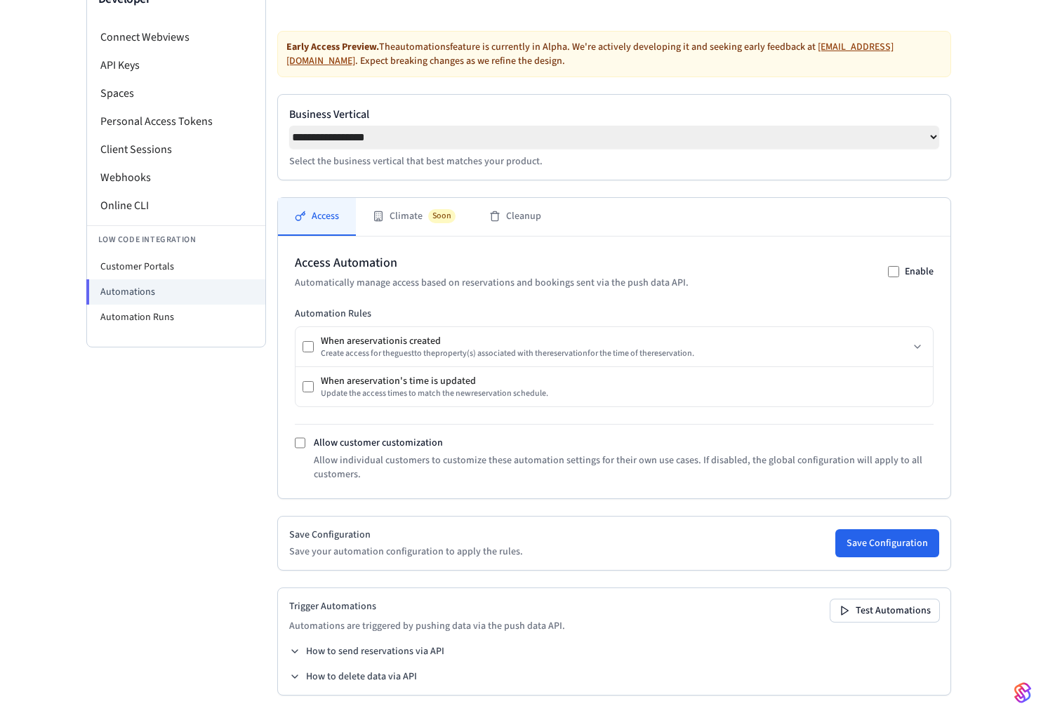
scroll to position [138, 0]
click at [882, 550] on button "Save Configuration" at bounding box center [887, 543] width 104 height 28
click at [868, 611] on button "Test Automations" at bounding box center [884, 611] width 109 height 22
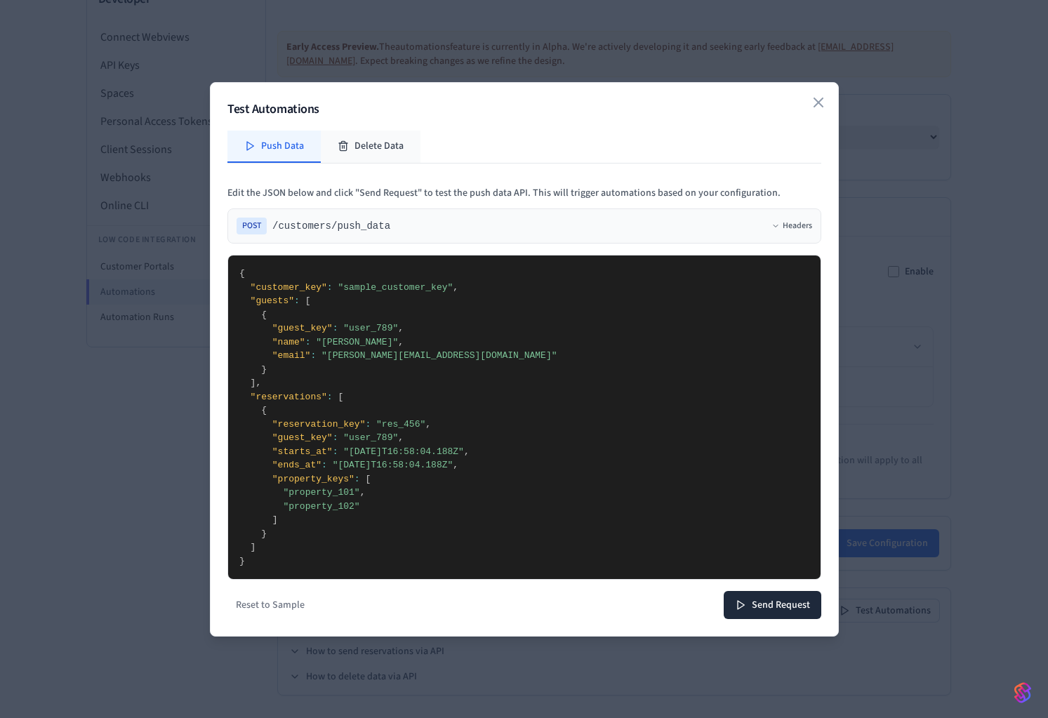
click at [345, 145] on icon at bounding box center [343, 147] width 6 height 8
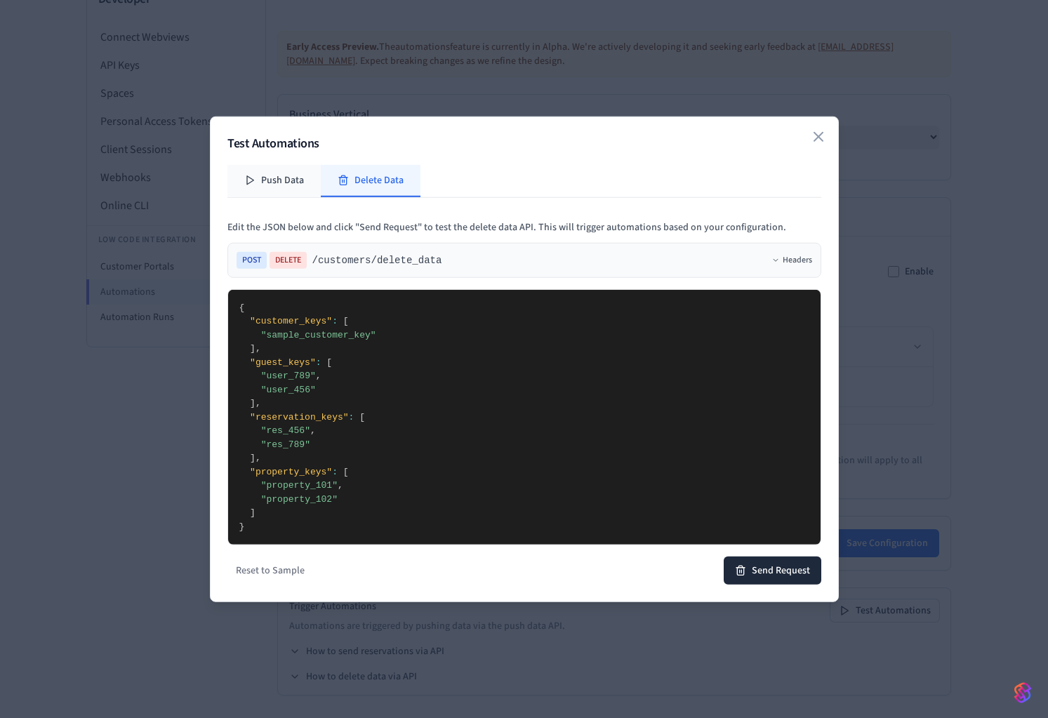
click at [283, 180] on button "Push Data" at bounding box center [273, 180] width 93 height 32
type textarea "**********"
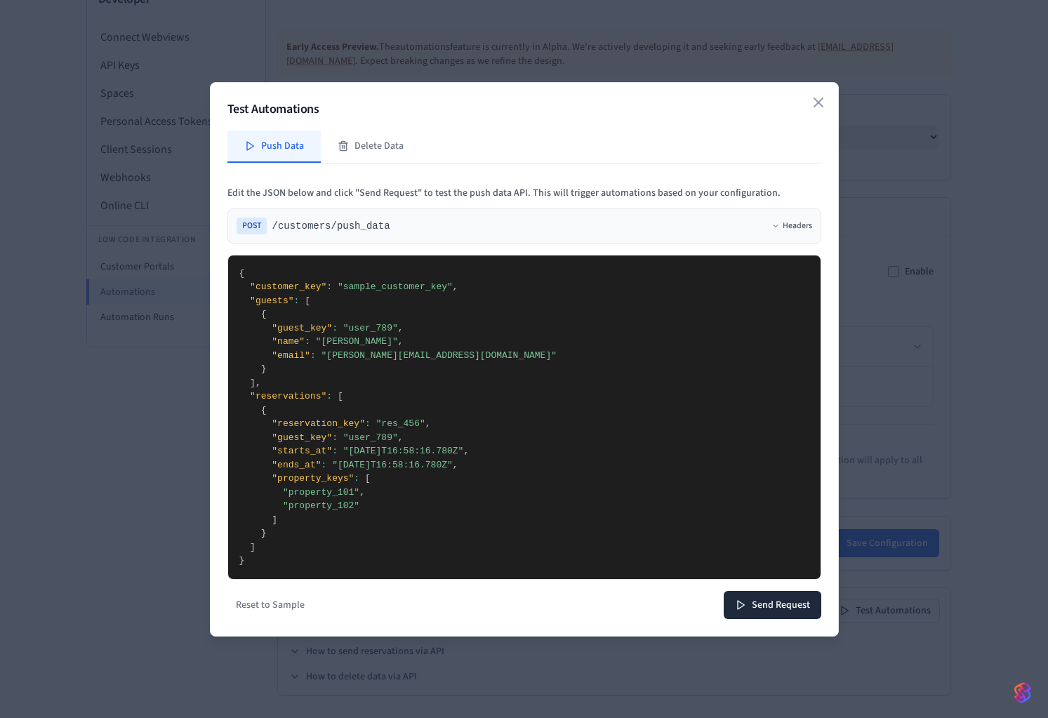
click at [648, 383] on textarea "**********" at bounding box center [524, 418] width 593 height 324
click at [815, 102] on icon "button" at bounding box center [818, 102] width 17 height 17
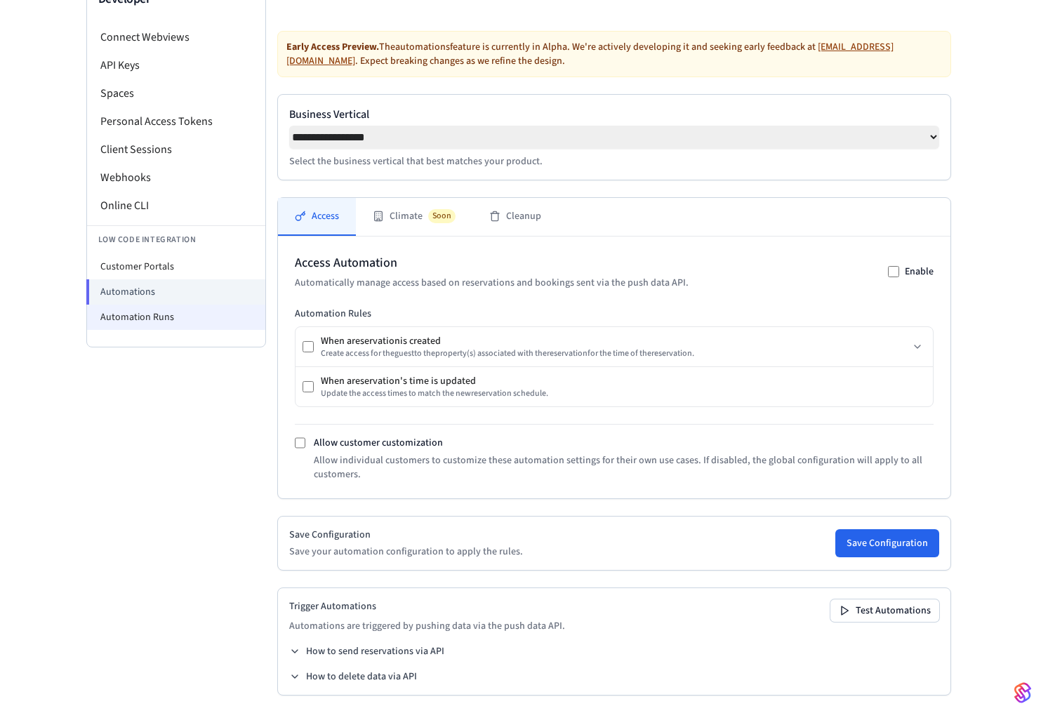
click at [141, 319] on li "Automation Runs" at bounding box center [176, 317] width 178 height 25
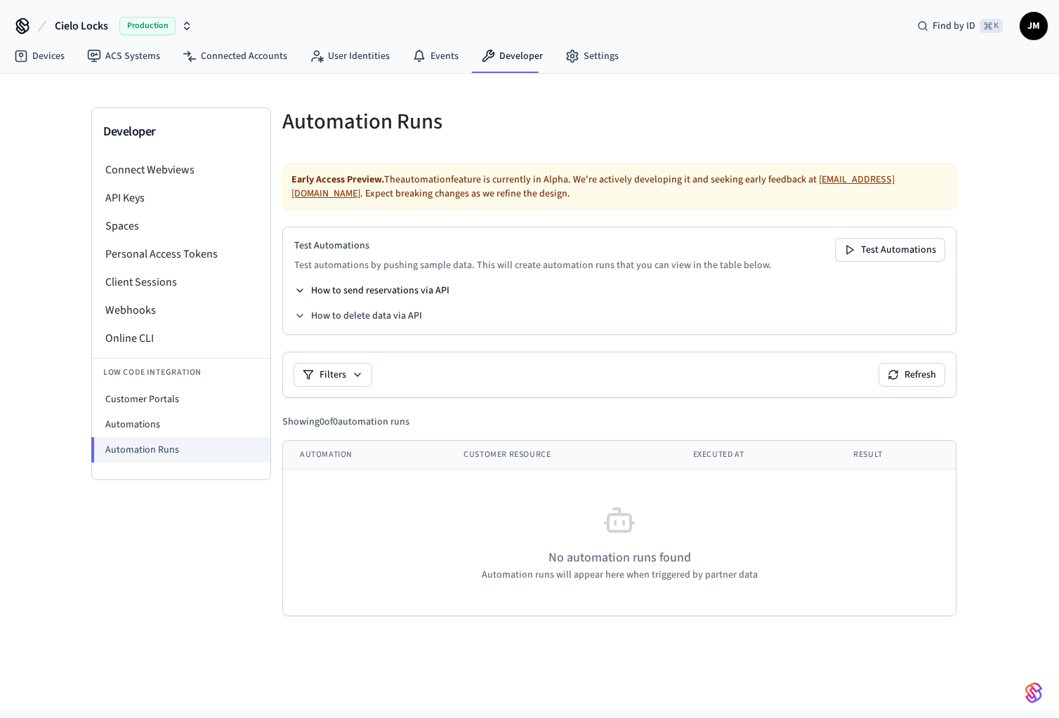
click at [296, 290] on icon at bounding box center [299, 290] width 11 height 11
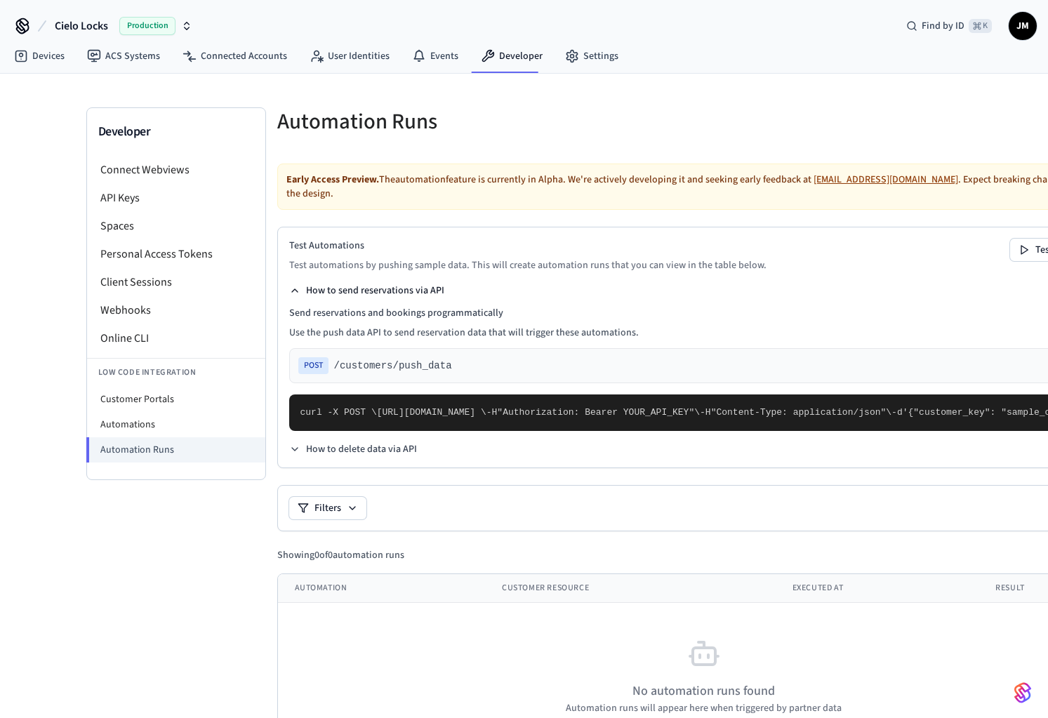
click at [296, 290] on icon at bounding box center [295, 290] width 6 height 3
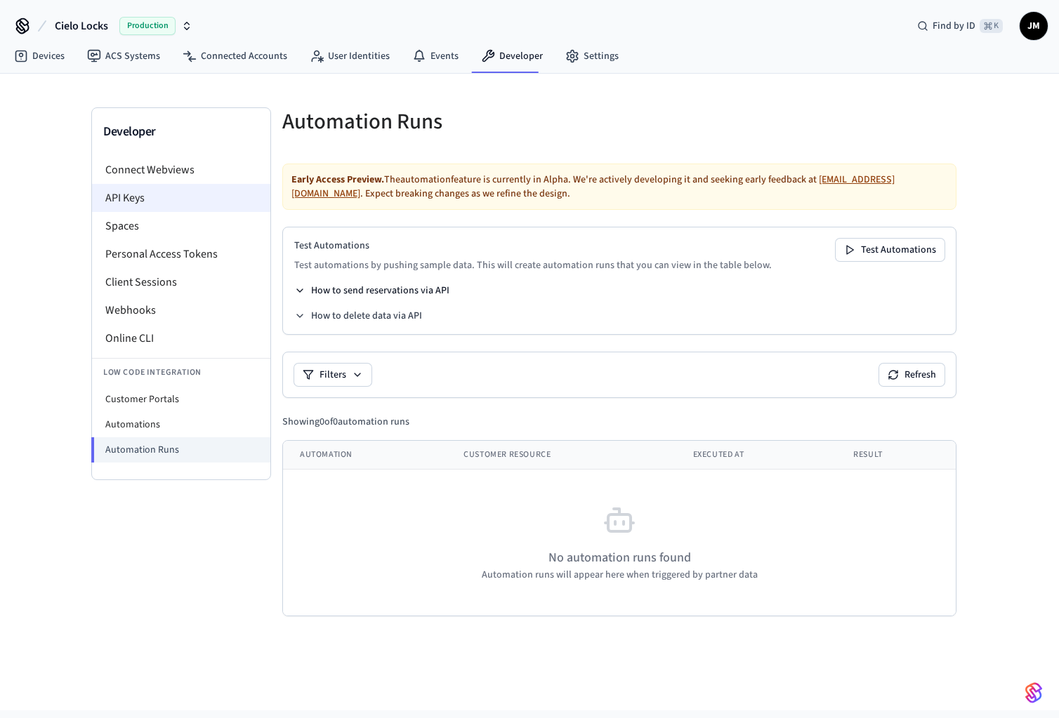
click at [130, 198] on li "API Keys" at bounding box center [181, 198] width 178 height 28
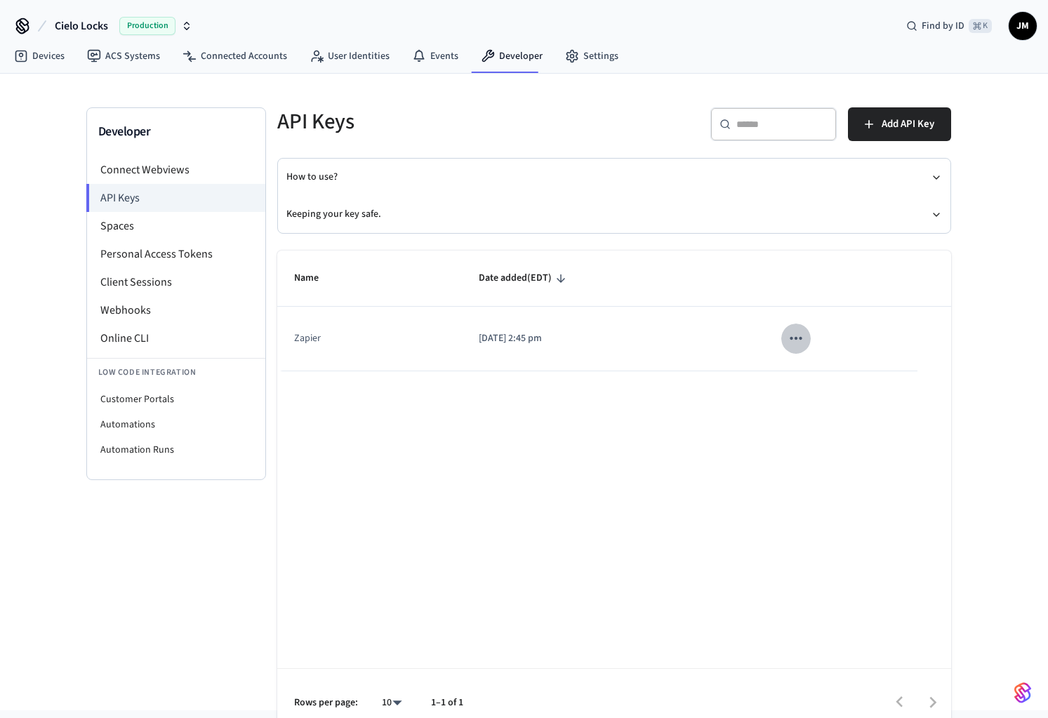
click at [800, 342] on icon "sticky table" at bounding box center [796, 338] width 18 height 18
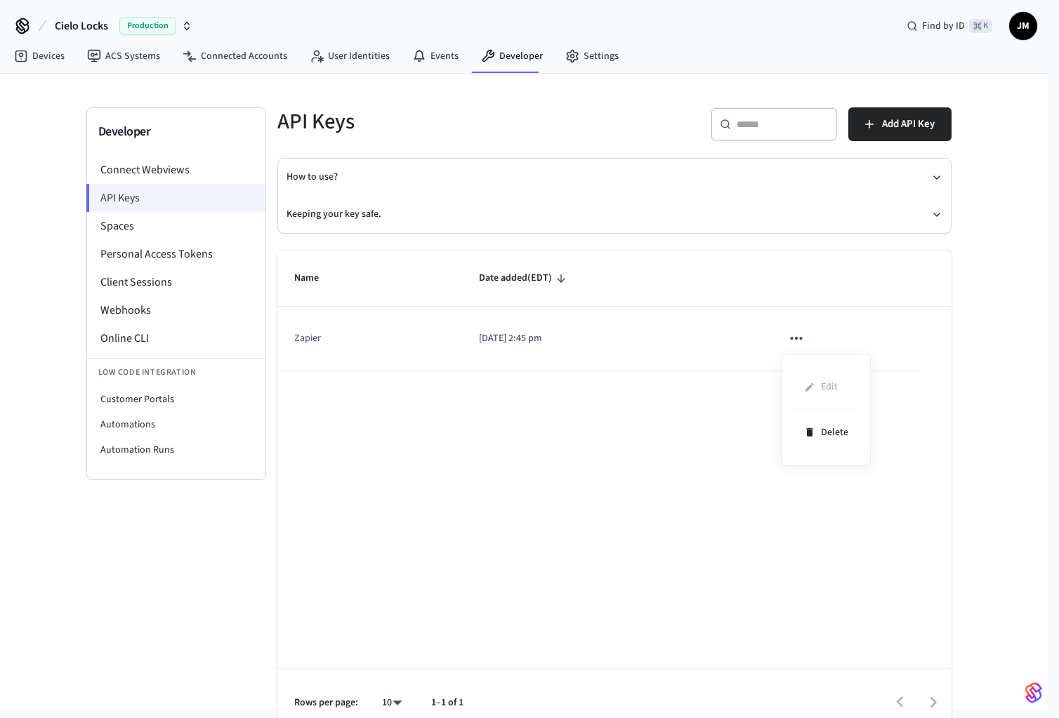
click at [609, 438] on div at bounding box center [529, 359] width 1059 height 718
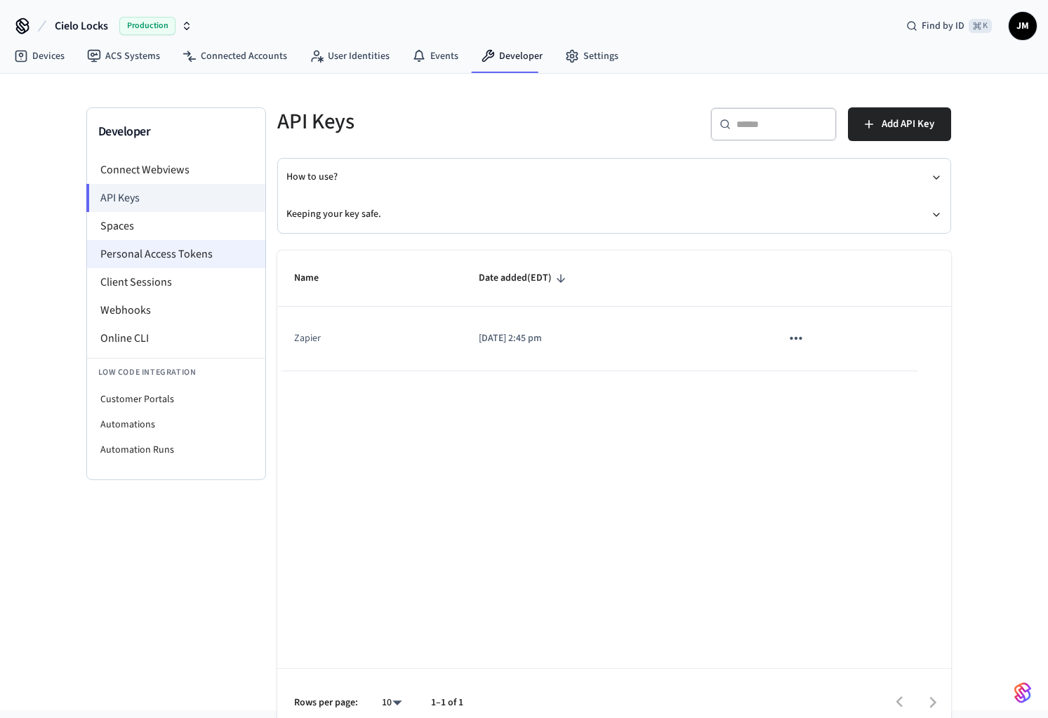
click at [168, 251] on li "Personal Access Tokens" at bounding box center [176, 254] width 178 height 28
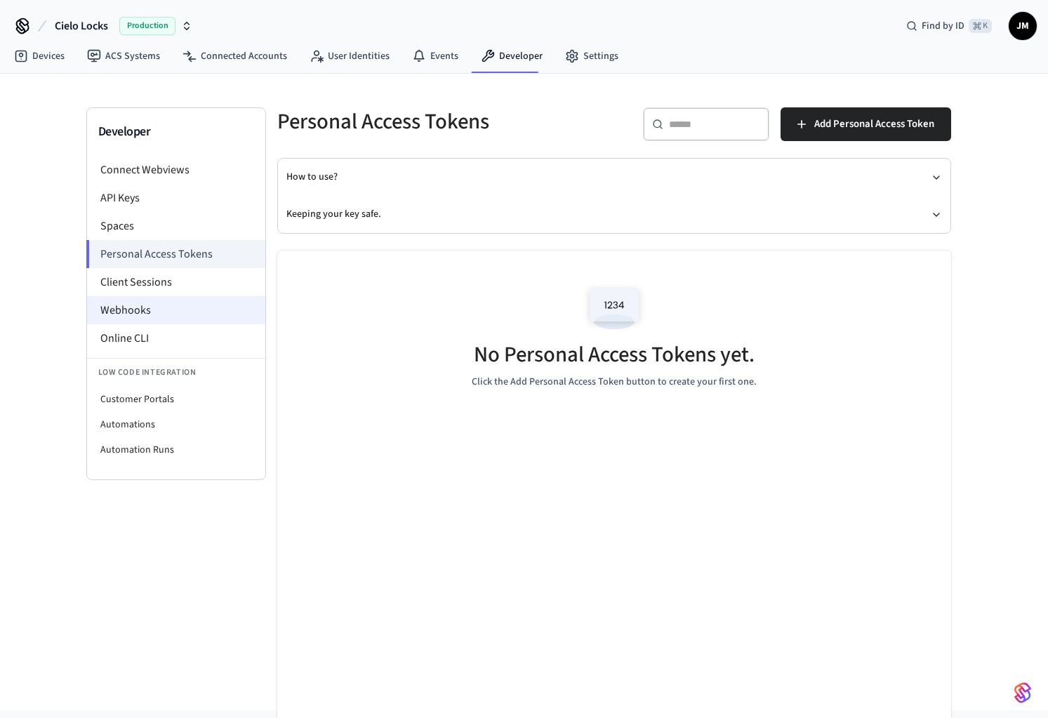
click at [130, 308] on li "Webhooks" at bounding box center [176, 310] width 178 height 28
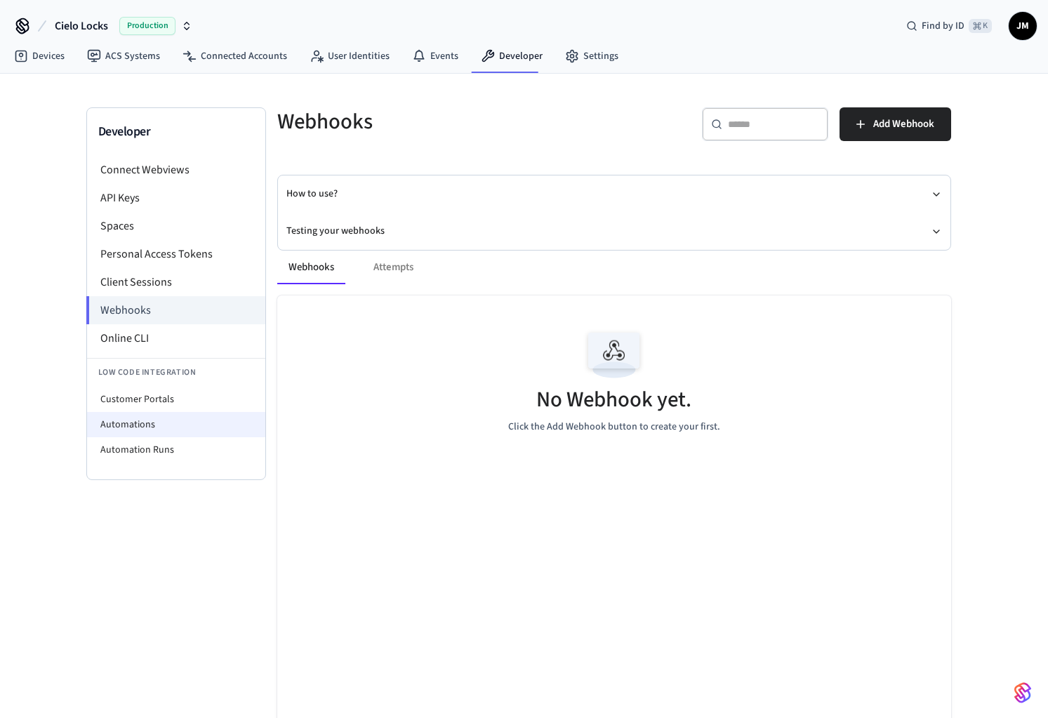
click at [161, 423] on li "Automations" at bounding box center [176, 424] width 178 height 25
select select "**********"
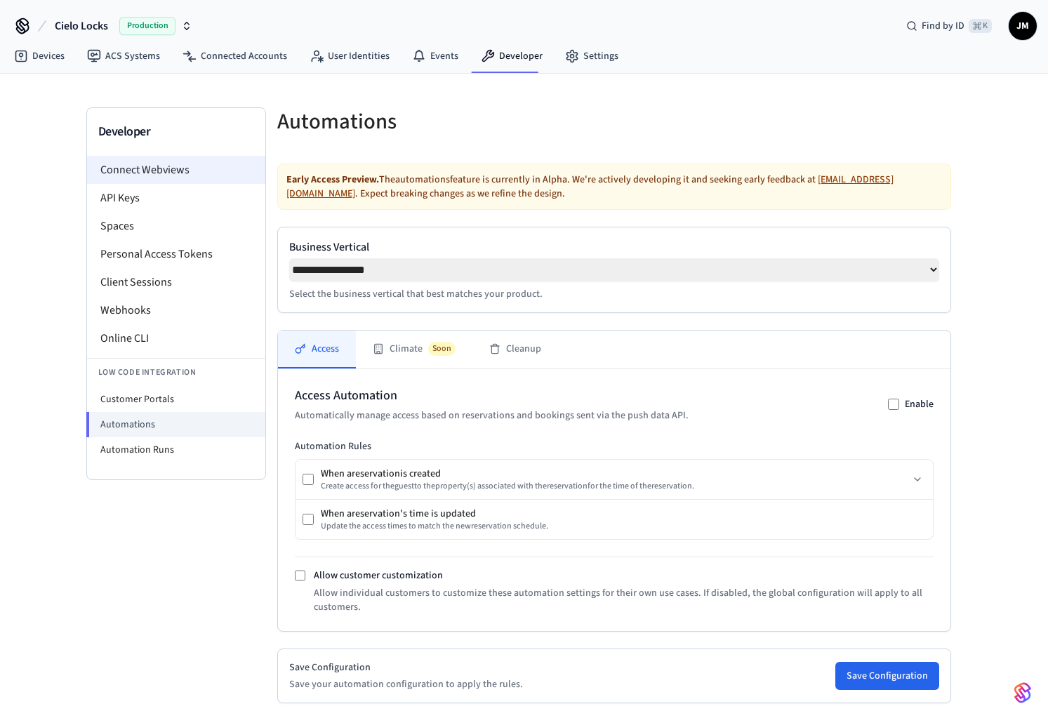
click at [158, 180] on li "Connect Webviews" at bounding box center [176, 170] width 178 height 28
click at [180, 168] on li "Connect Webviews" at bounding box center [176, 170] width 178 height 28
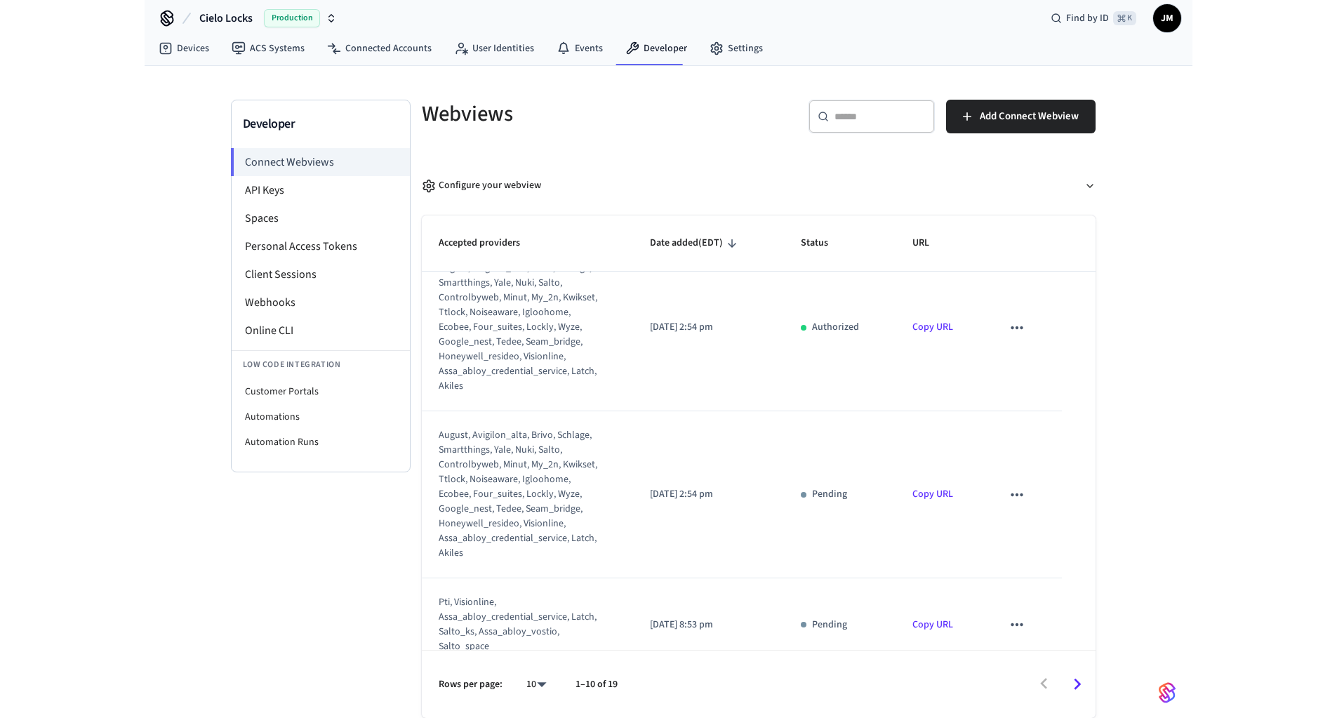
scroll to position [866, 0]
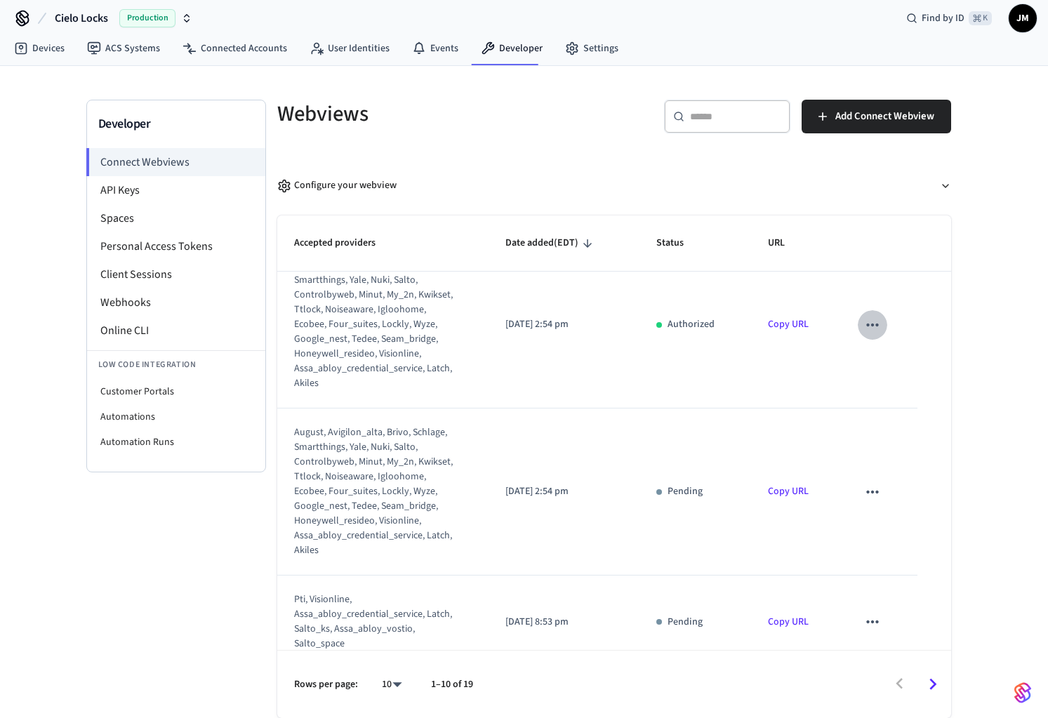
click at [863, 334] on icon "sticky table" at bounding box center [872, 325] width 18 height 18
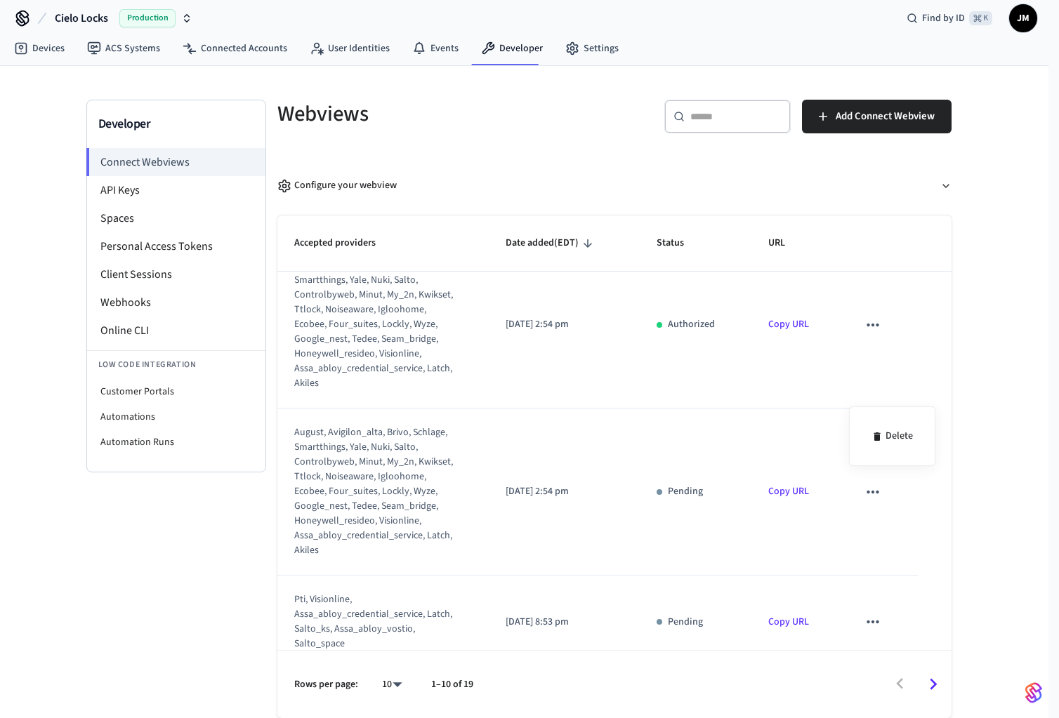
click at [792, 393] on div at bounding box center [529, 359] width 1059 height 718
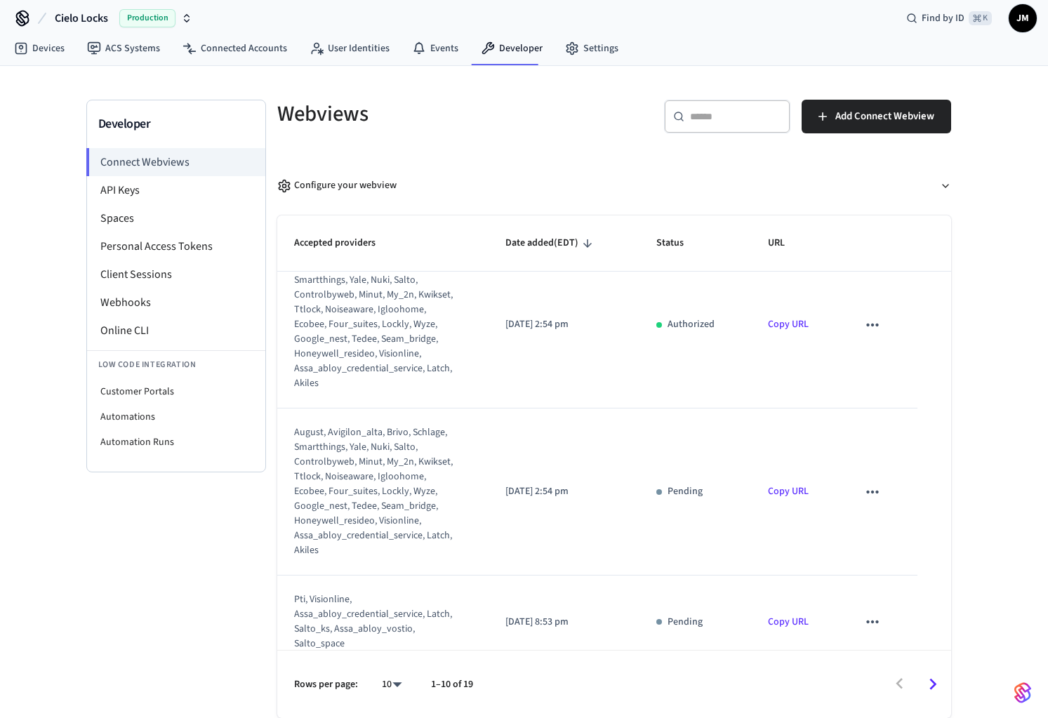
click at [774, 331] on link "Copy URL" at bounding box center [788, 324] width 41 height 14
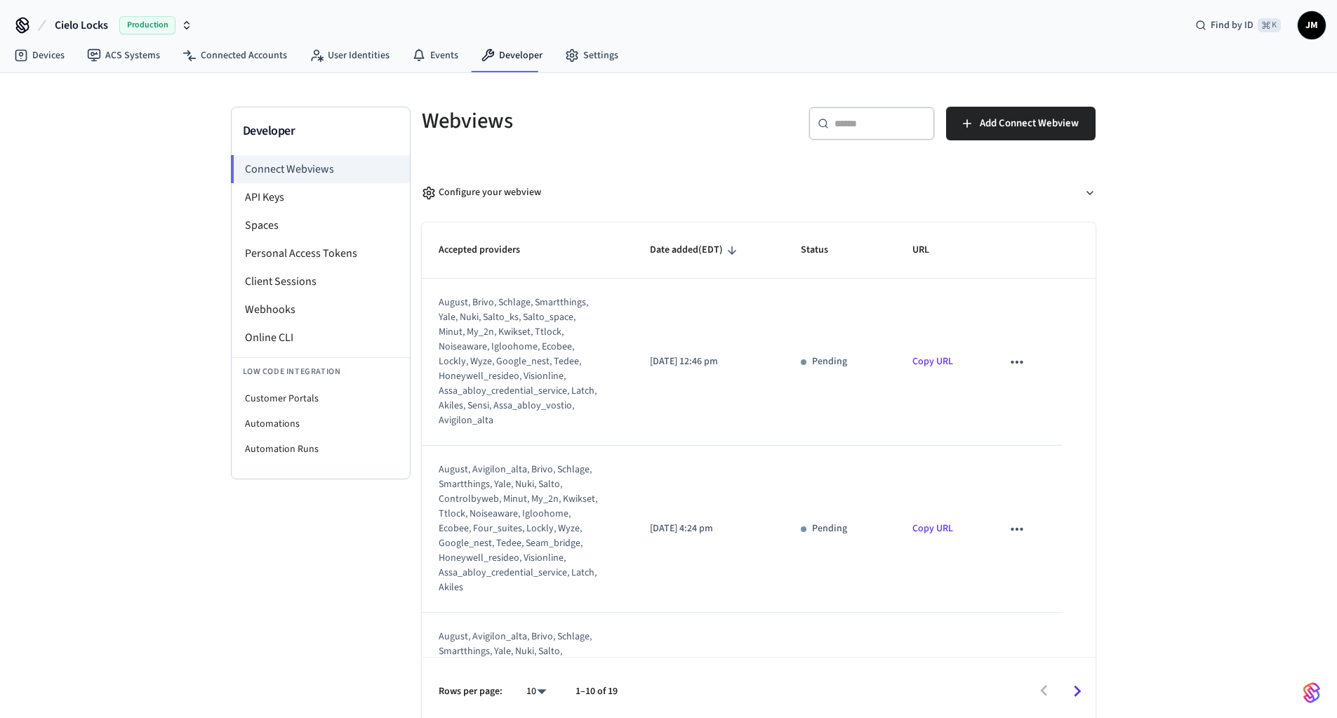
scroll to position [0, 0]
click at [1012, 362] on icon "sticky table" at bounding box center [1017, 363] width 12 height 3
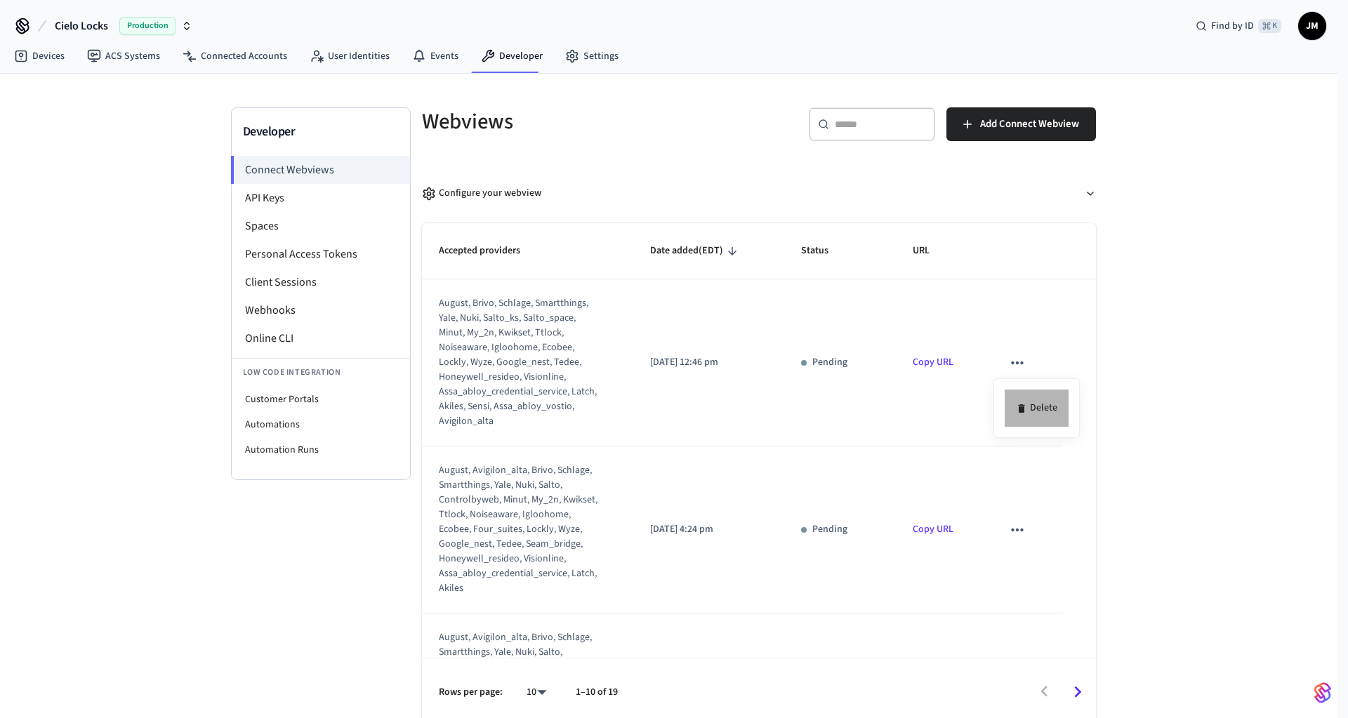
click at [1031, 404] on li "Delete" at bounding box center [1037, 408] width 64 height 37
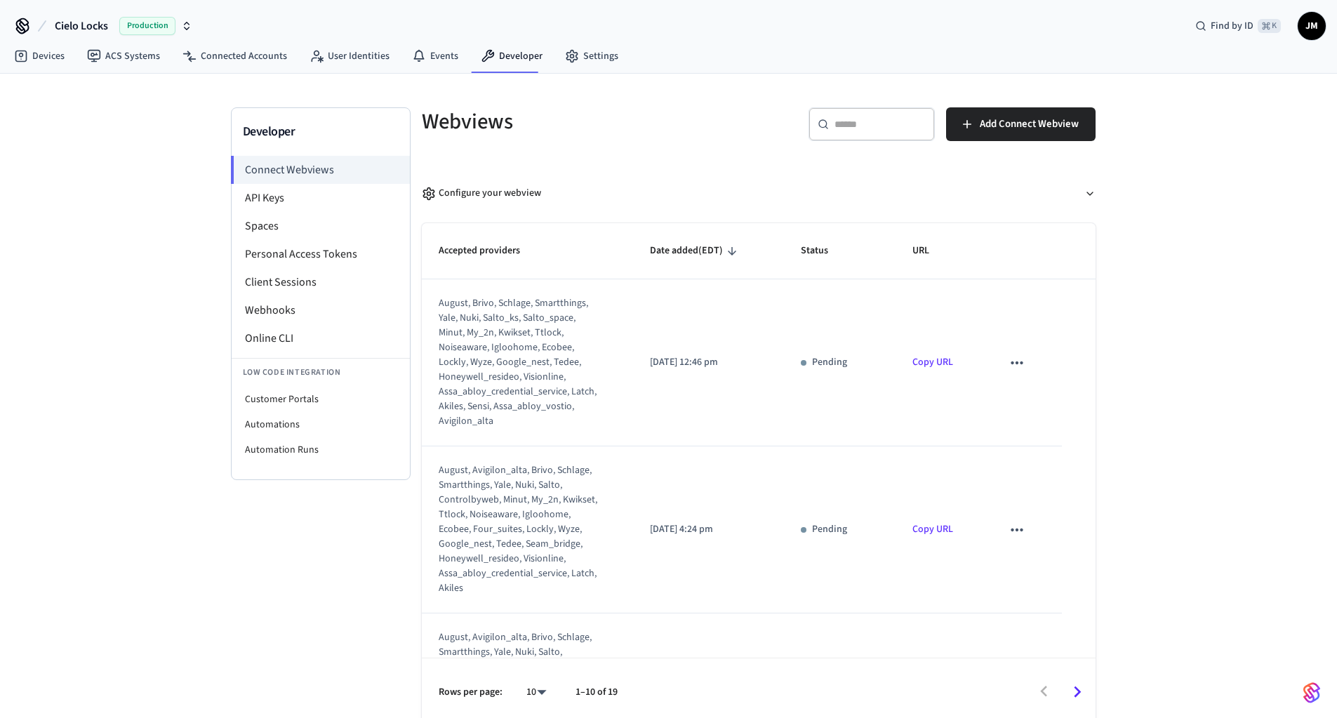
click at [1008, 366] on icon "sticky table" at bounding box center [1017, 363] width 18 height 18
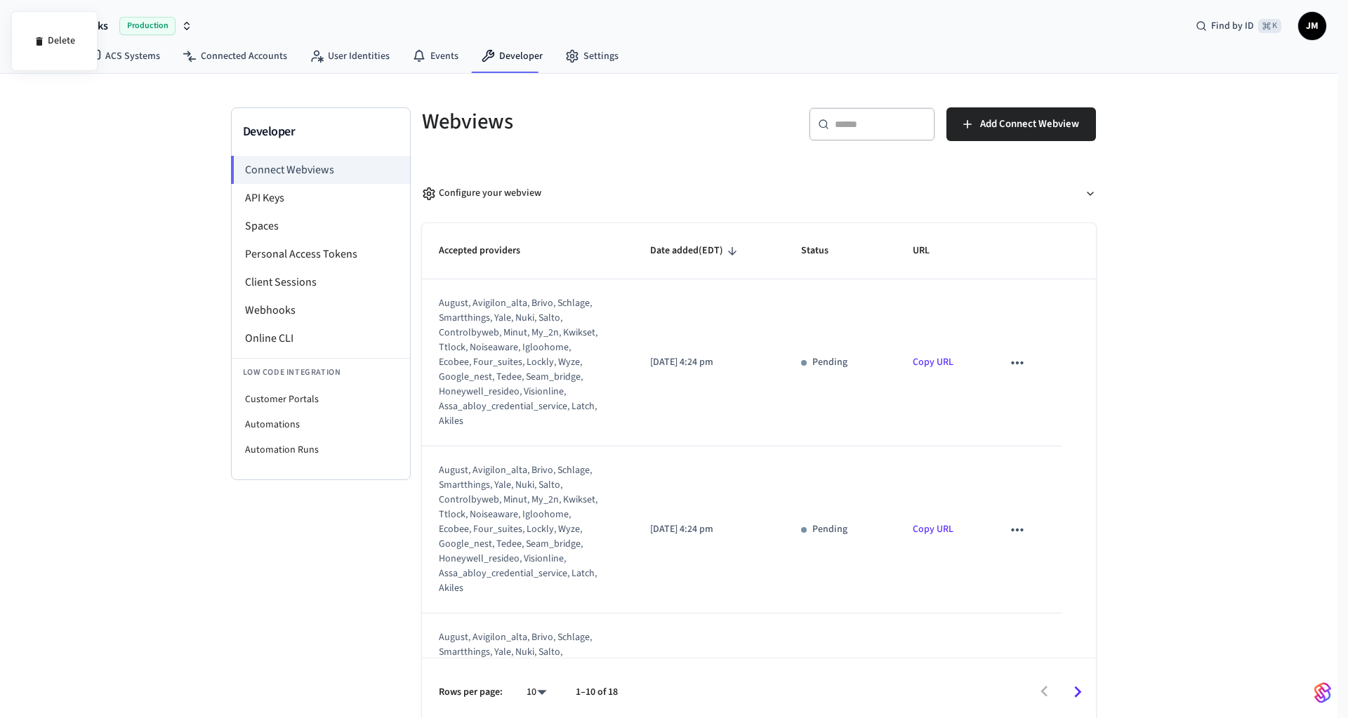
click at [1031, 408] on div at bounding box center [674, 359] width 1348 height 718
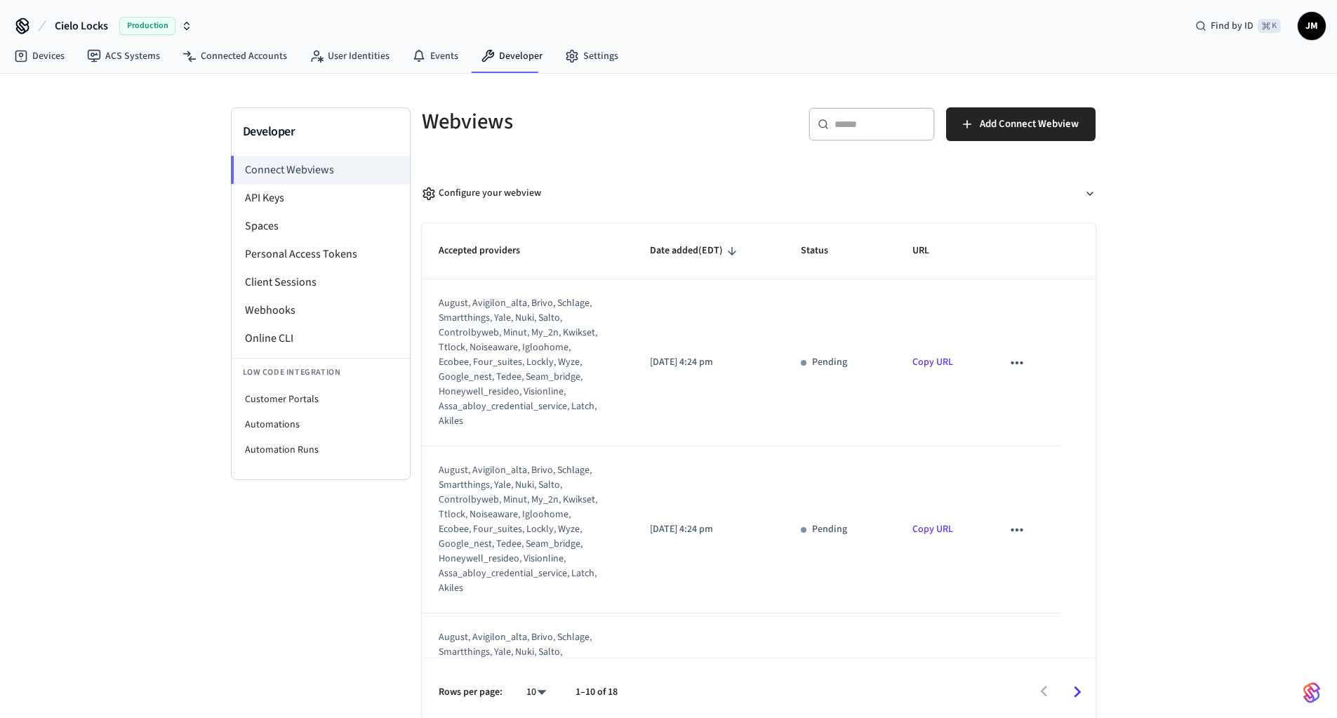
click at [1008, 361] on icon "sticky table" at bounding box center [1017, 363] width 18 height 18
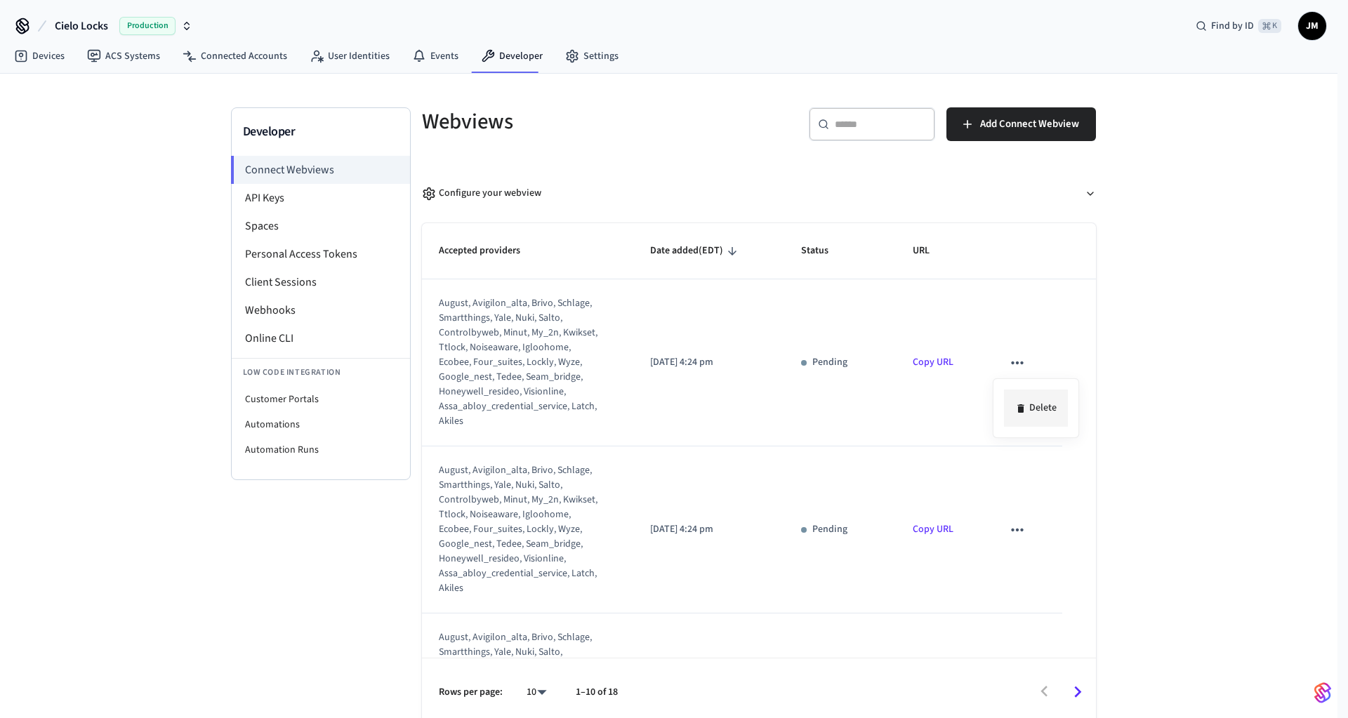
click at [1033, 409] on li "Delete" at bounding box center [1036, 408] width 64 height 37
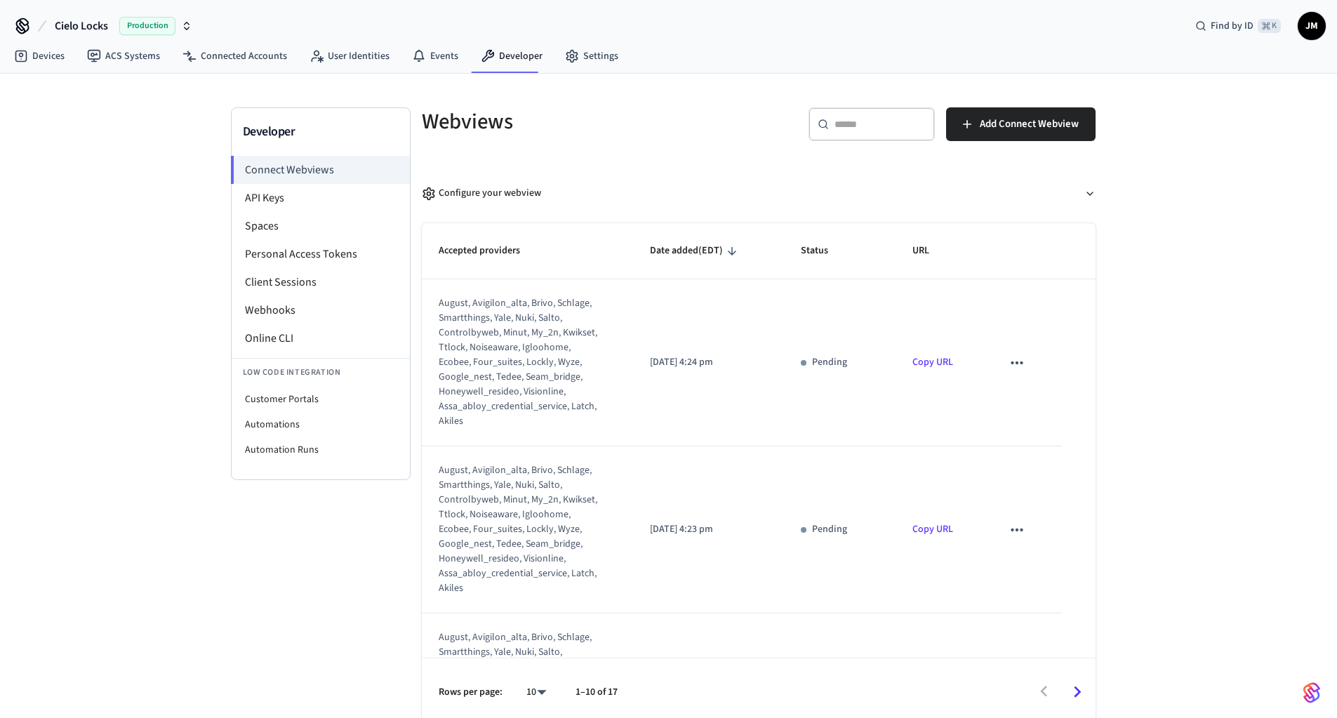
click at [1010, 366] on icon "sticky table" at bounding box center [1017, 363] width 18 height 18
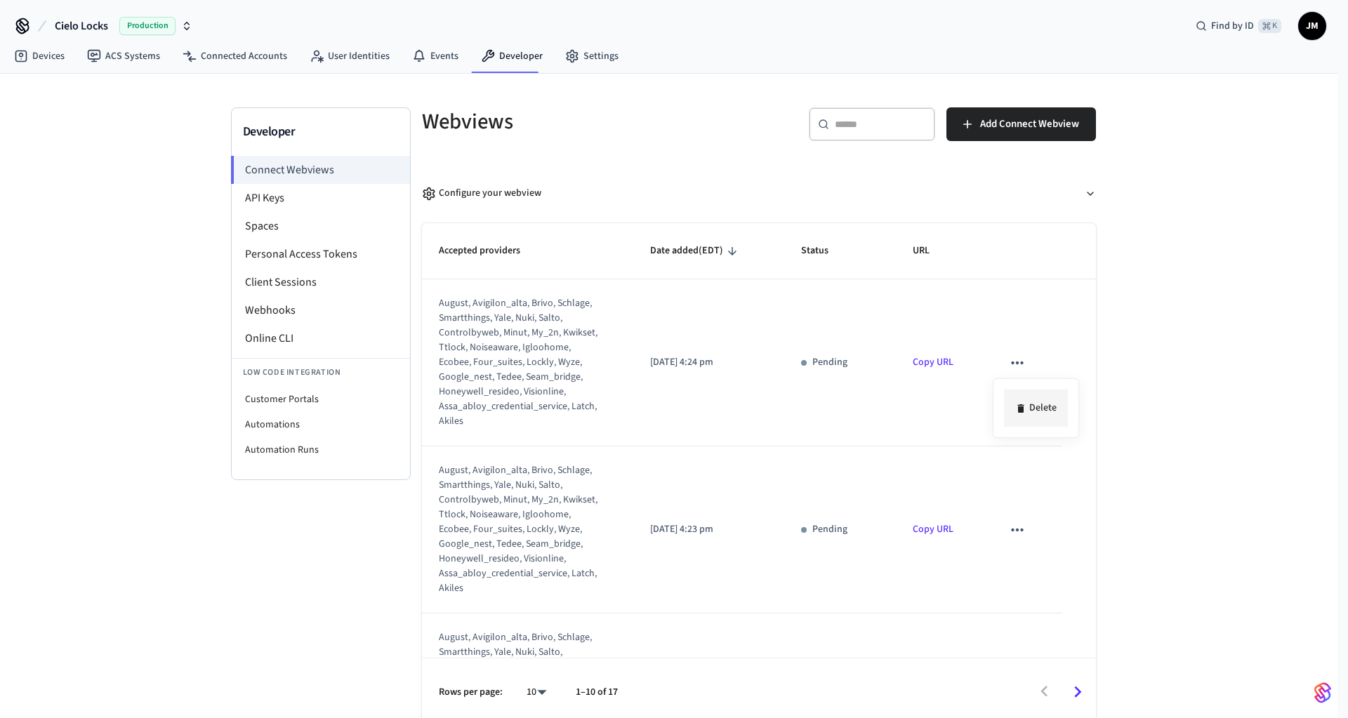
click at [1028, 410] on li "Delete" at bounding box center [1036, 408] width 64 height 37
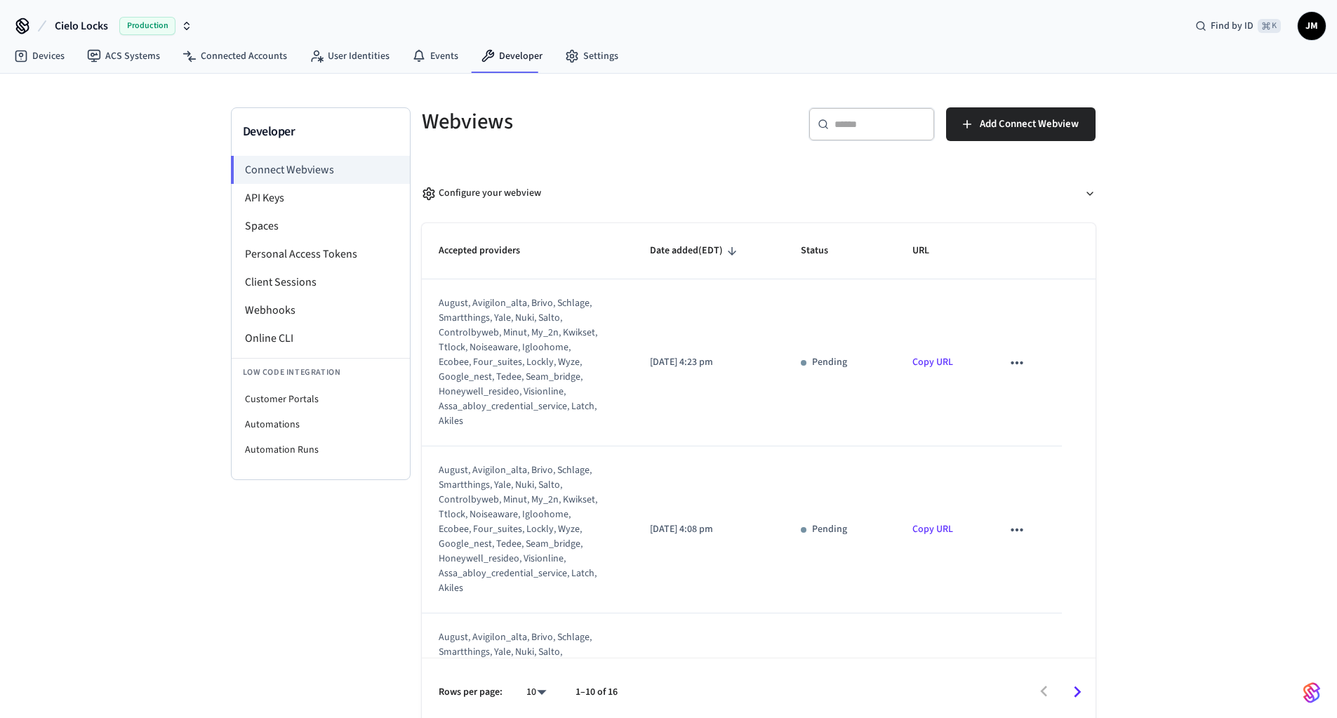
click at [1008, 361] on icon "sticky table" at bounding box center [1017, 363] width 18 height 18
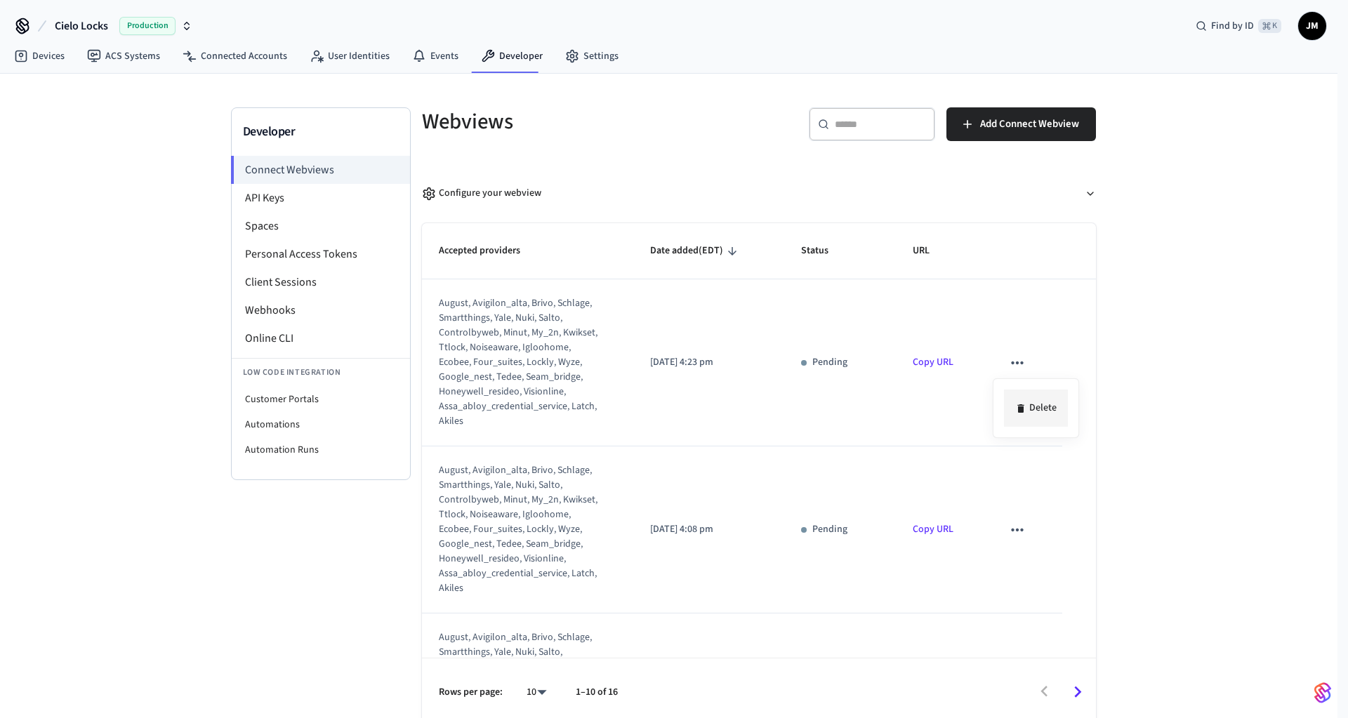
click at [1030, 405] on li "Delete" at bounding box center [1036, 408] width 64 height 37
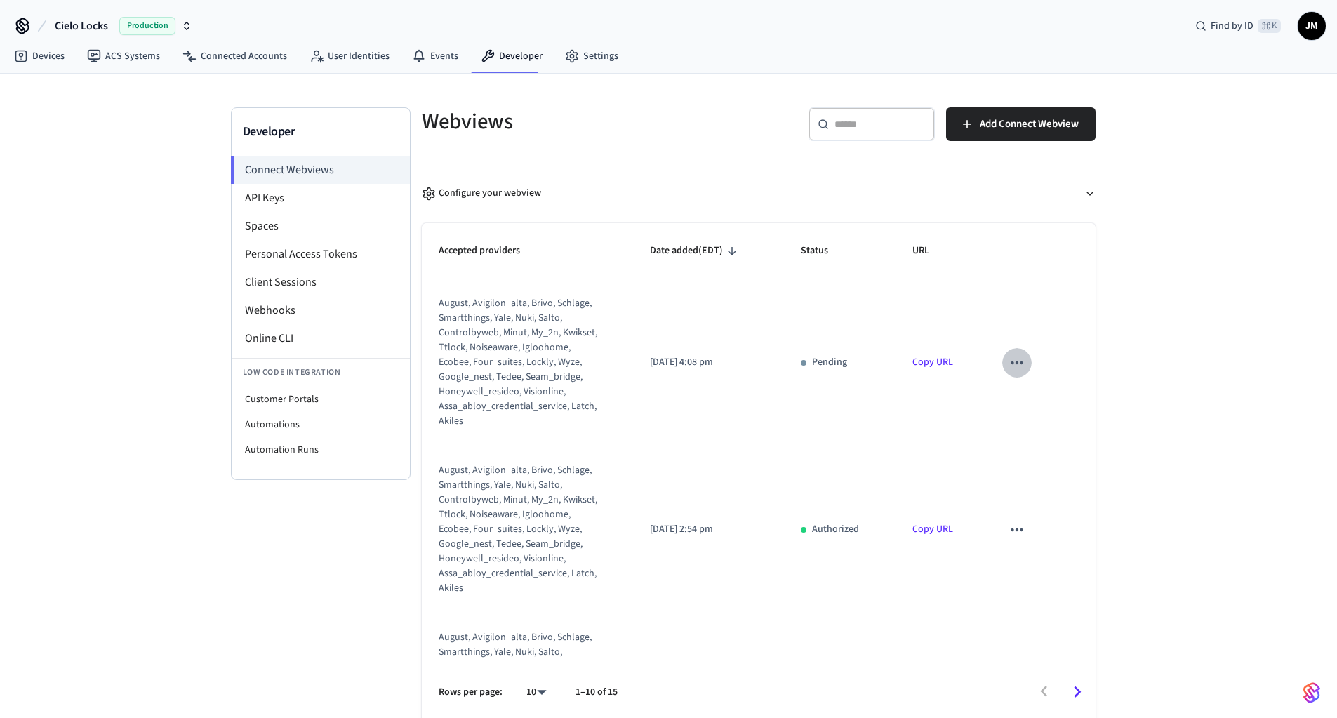
click at [1010, 365] on icon "sticky table" at bounding box center [1017, 363] width 18 height 18
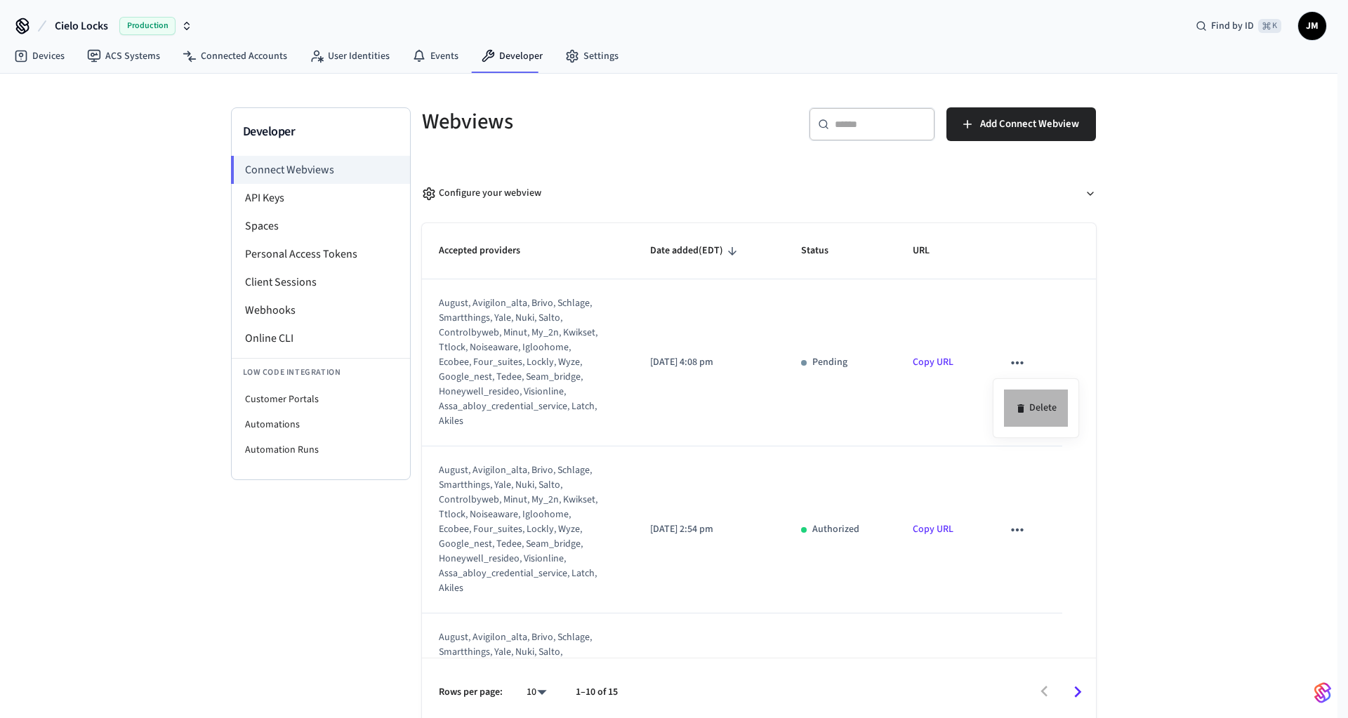
click at [1045, 409] on li "Delete" at bounding box center [1036, 408] width 64 height 37
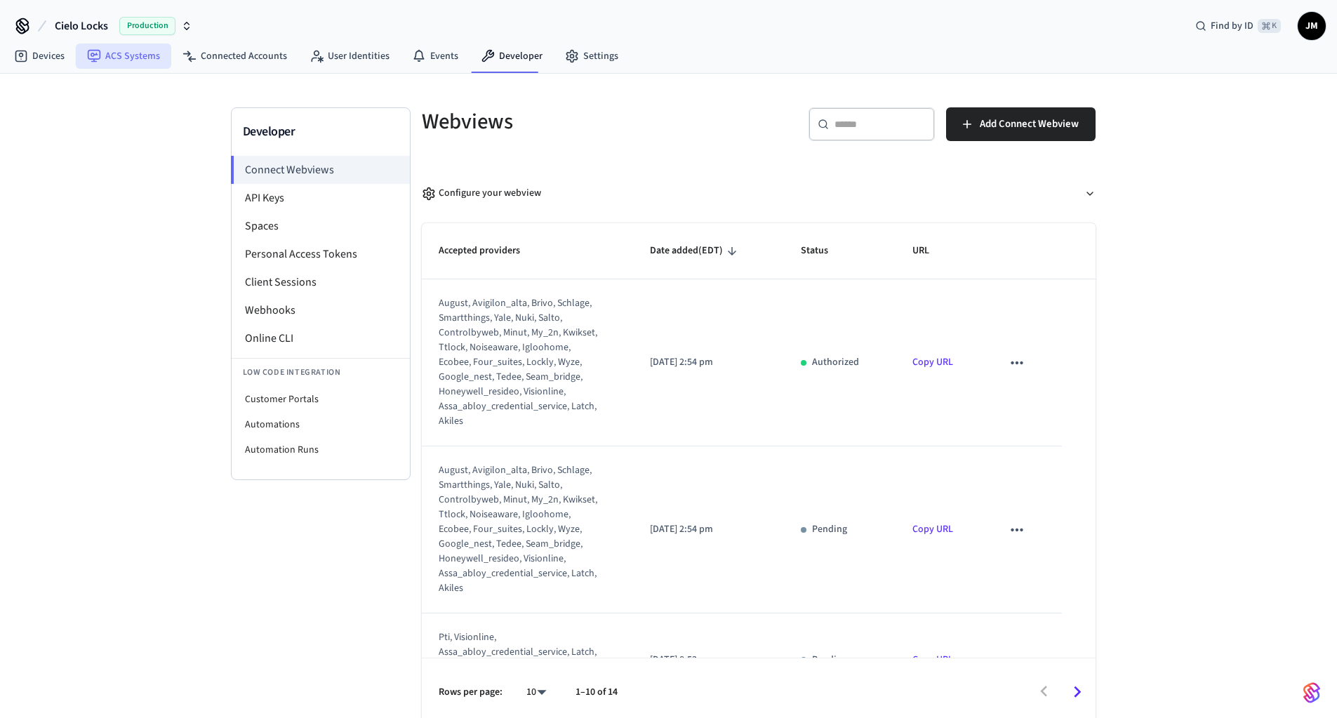
click at [96, 55] on icon at bounding box center [94, 56] width 14 height 14
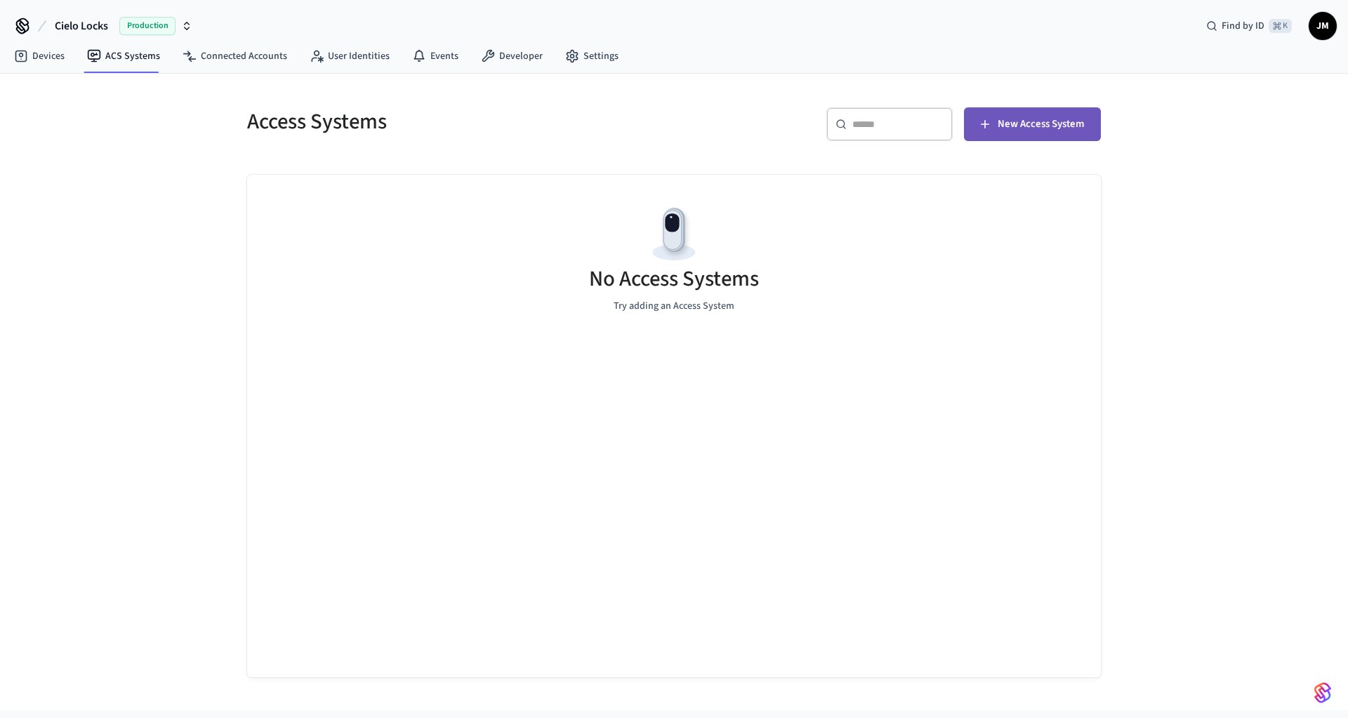
click at [1050, 123] on span "New Access System" at bounding box center [1041, 124] width 86 height 18
click at [114, 58] on link "ACS Systems" at bounding box center [123, 56] width 95 height 25
click at [40, 59] on link "Devices" at bounding box center [39, 56] width 73 height 25
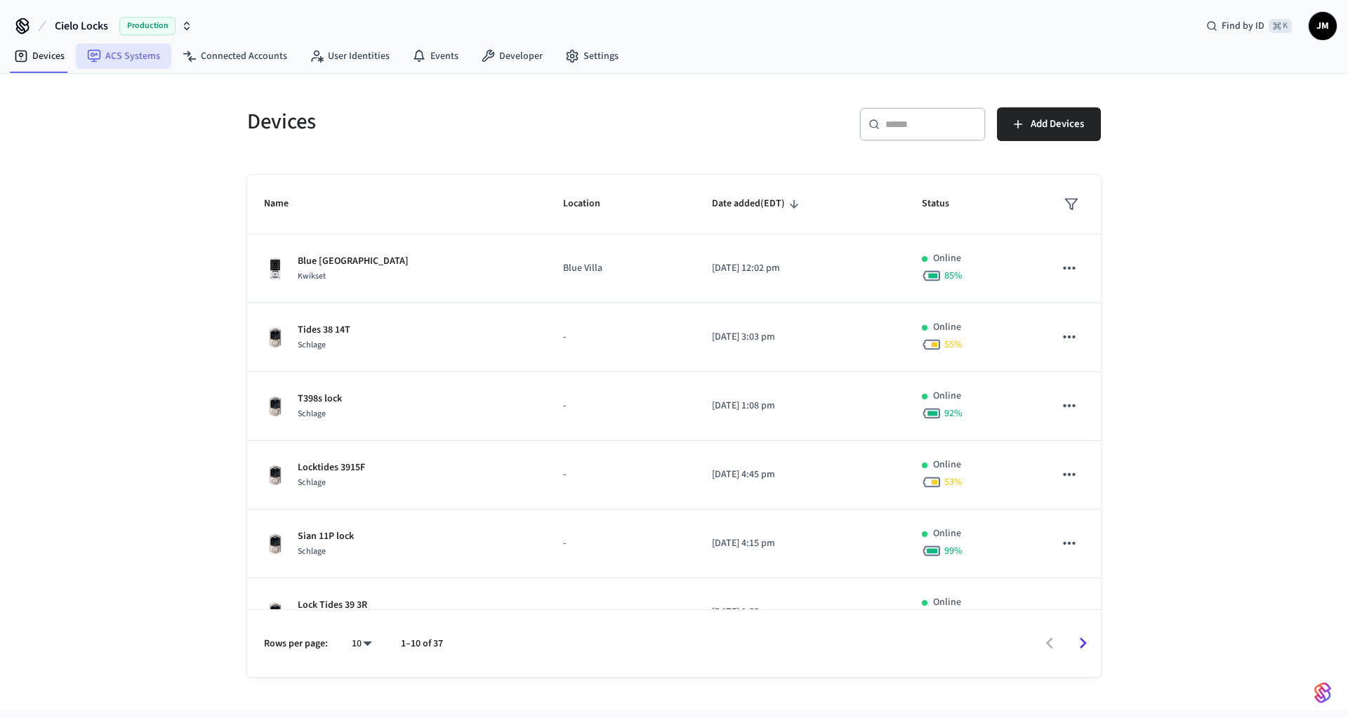
click at [100, 62] on icon at bounding box center [94, 56] width 14 height 14
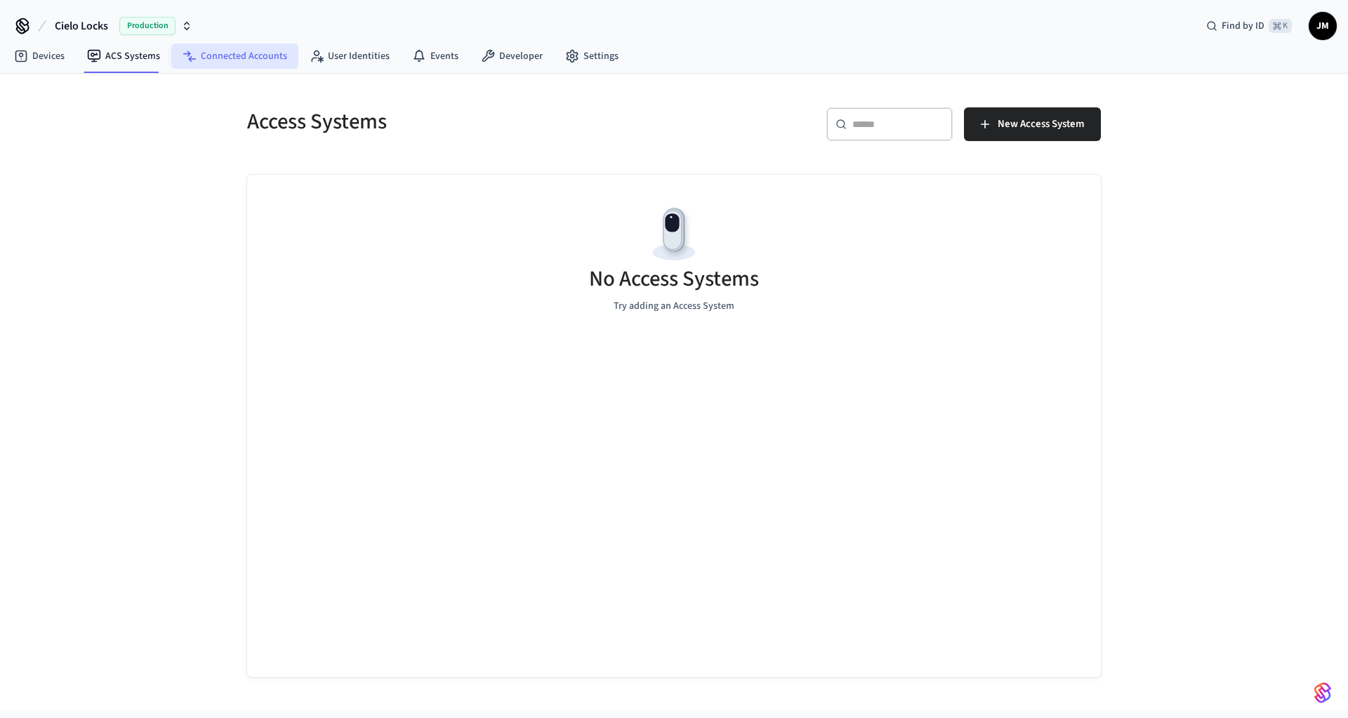
click at [227, 50] on link "Connected Accounts" at bounding box center [234, 56] width 127 height 25
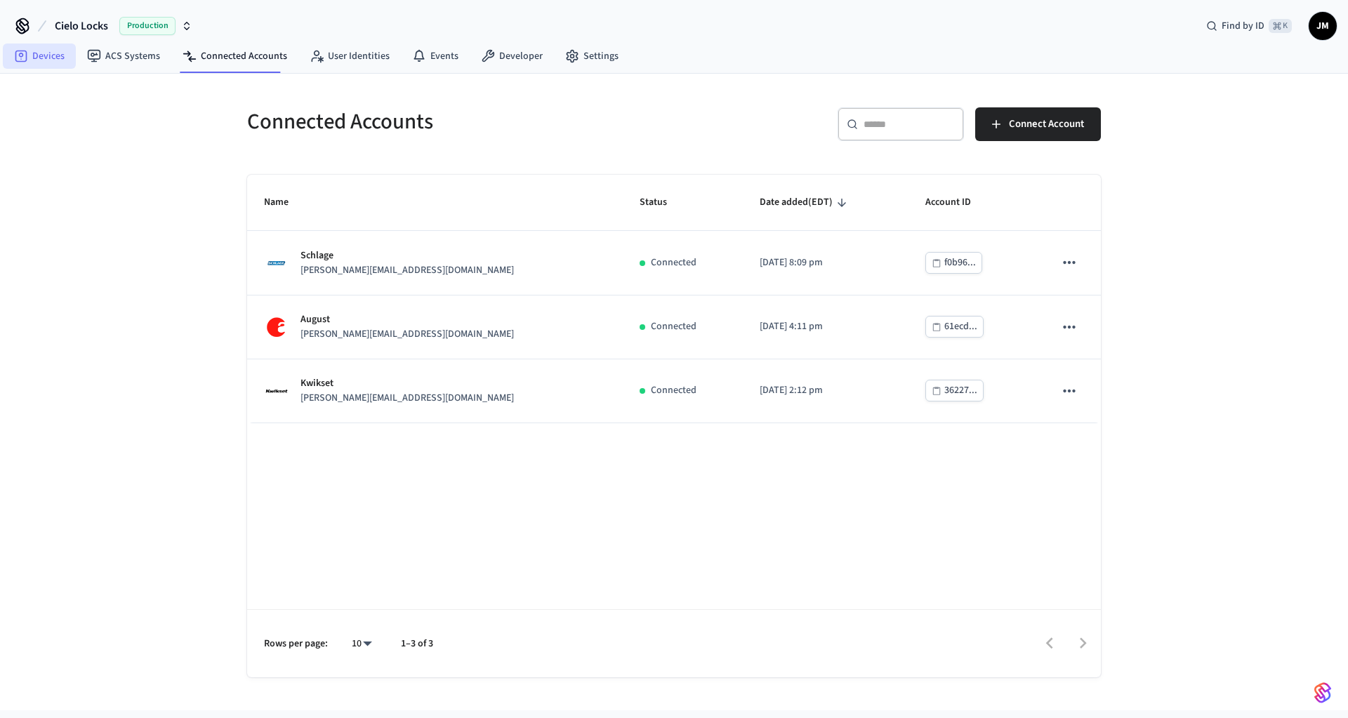
click at [40, 55] on link "Devices" at bounding box center [39, 56] width 73 height 25
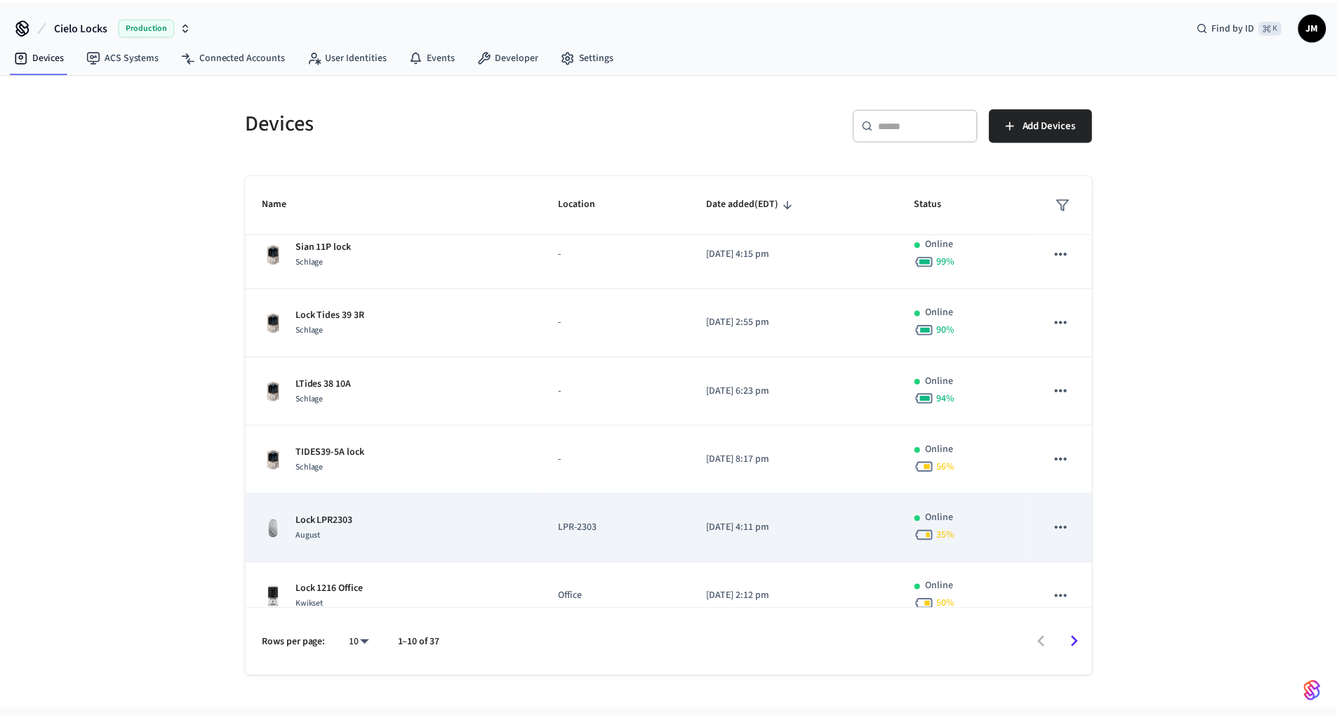
scroll to position [313, 0]
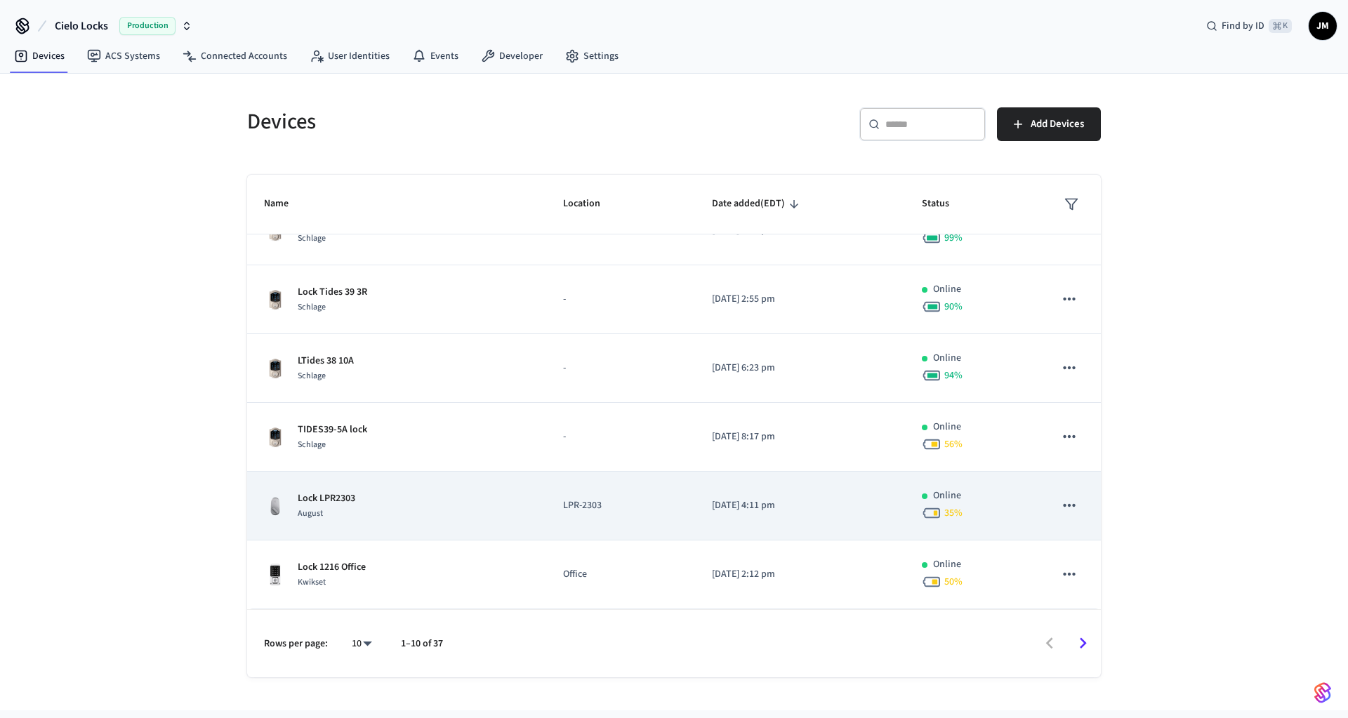
click at [944, 510] on span "35 %" at bounding box center [953, 513] width 18 height 14
